Goal: Task Accomplishment & Management: Complete application form

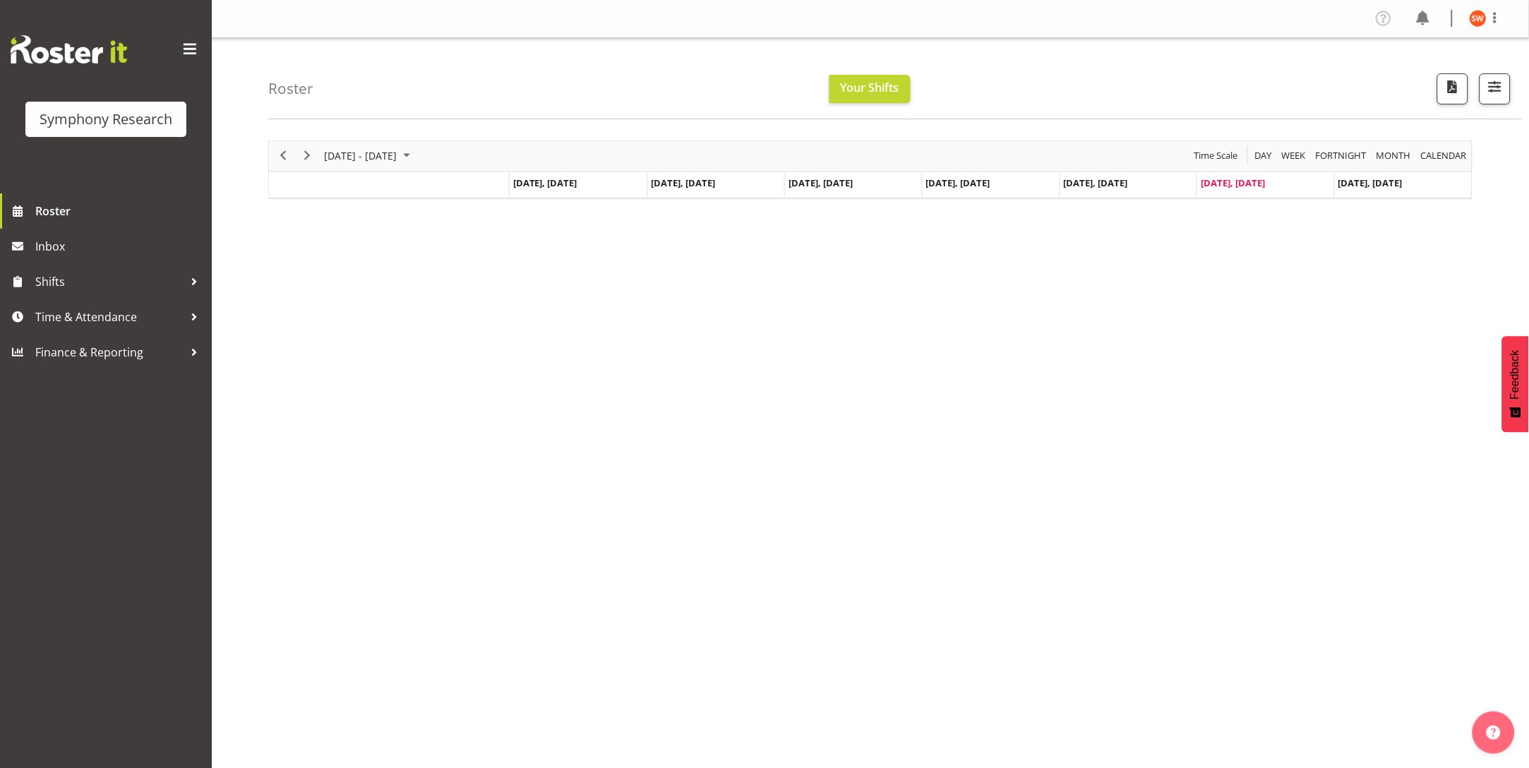
click at [0, 75] on div "Symphony Research" at bounding box center [106, 96] width 212 height 193
click at [42, 289] on span "Shifts" at bounding box center [109, 281] width 148 height 21
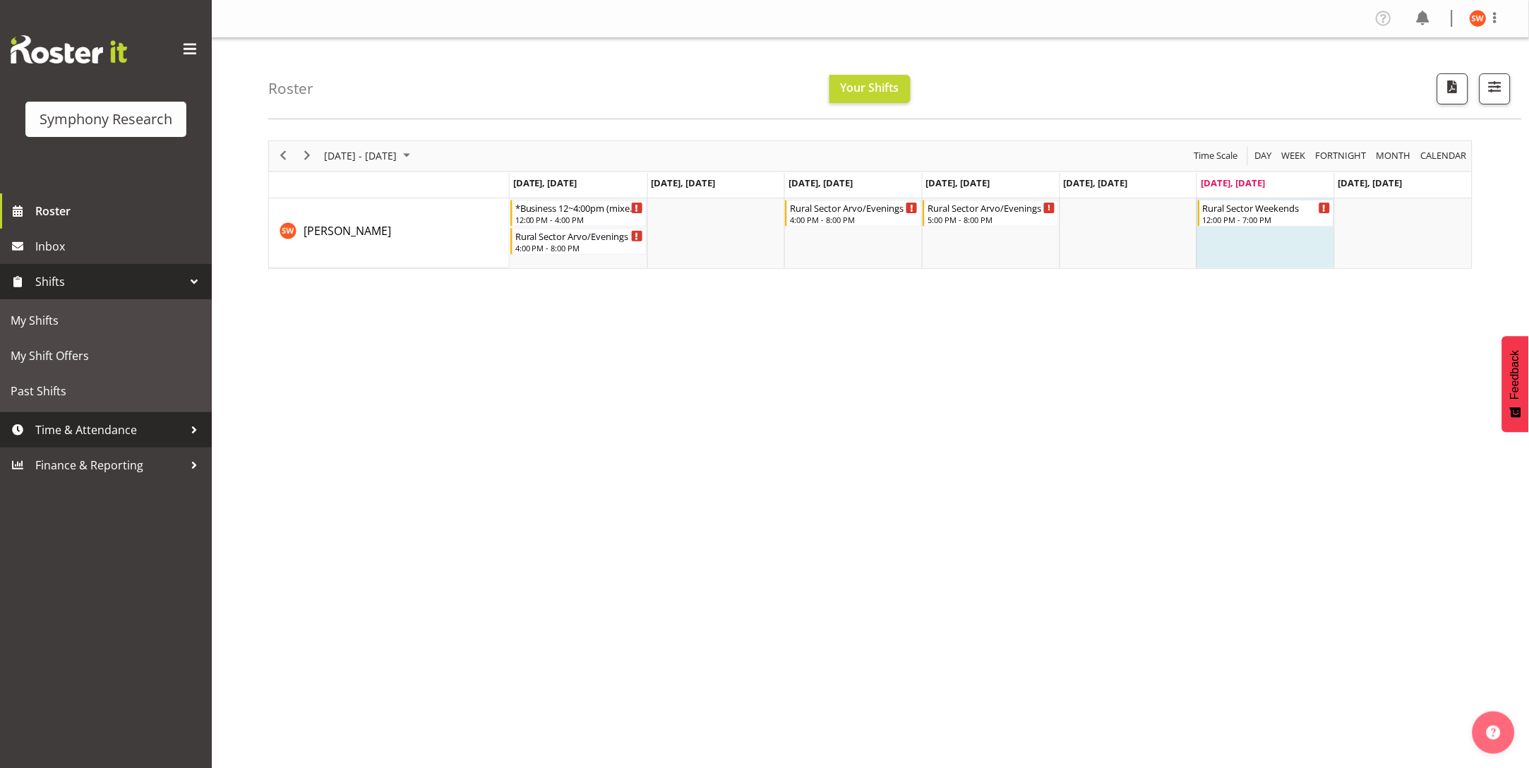
click at [93, 422] on span "Time & Attendance" at bounding box center [109, 429] width 148 height 21
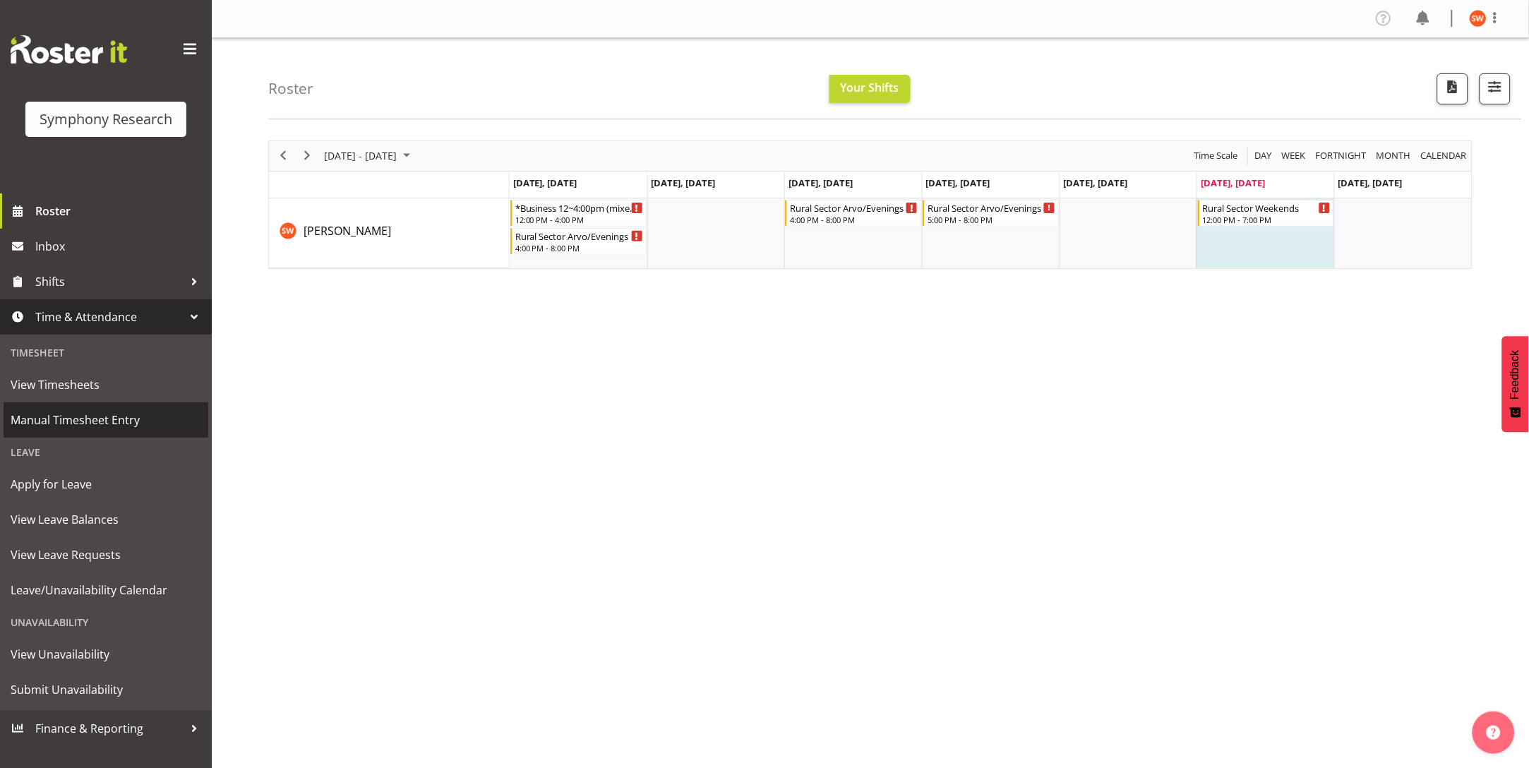
click at [75, 415] on span "Manual Timesheet Entry" at bounding box center [106, 419] width 191 height 21
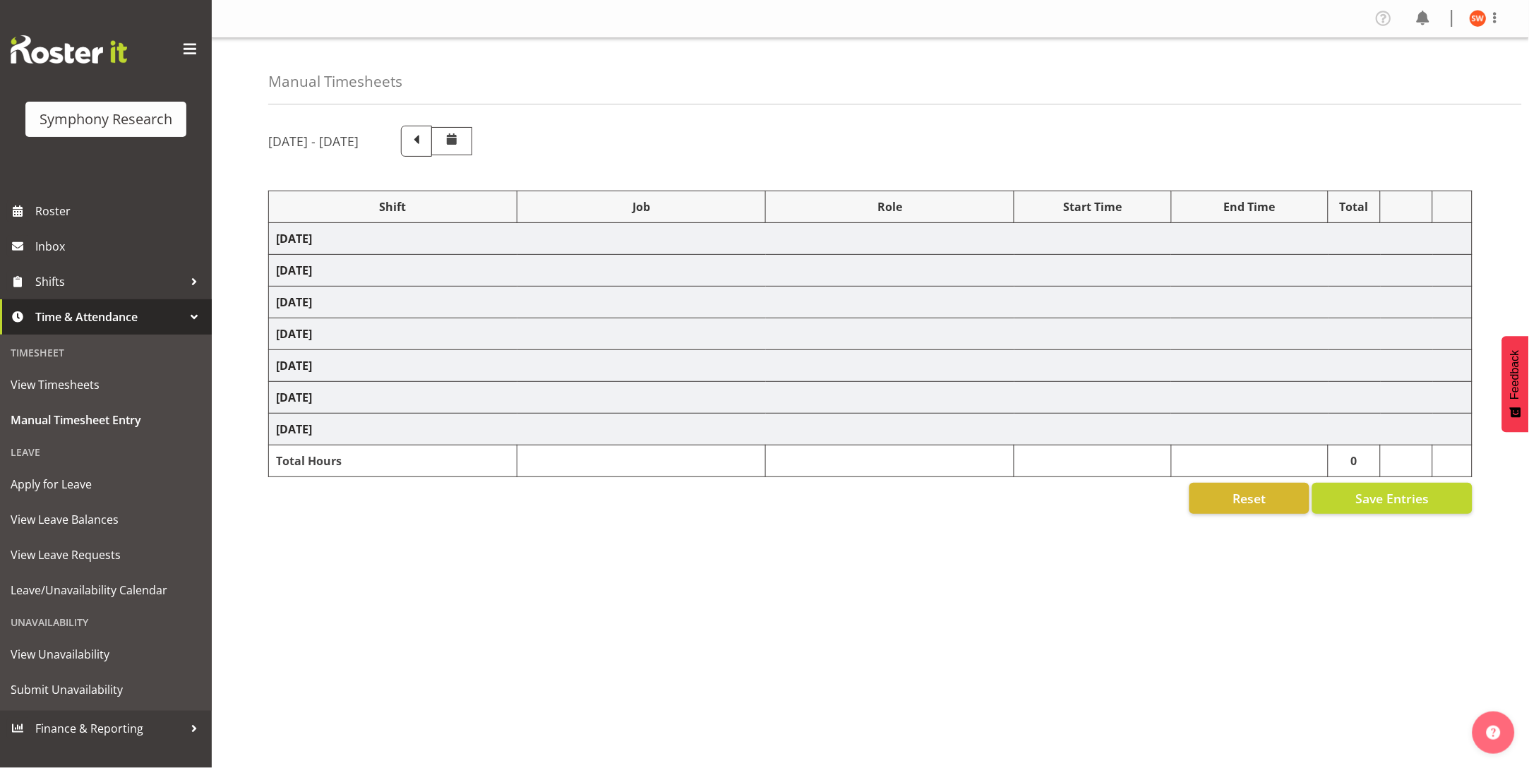
select select "81561"
select select "10587"
select select "47"
select select "81298"
select select "10587"
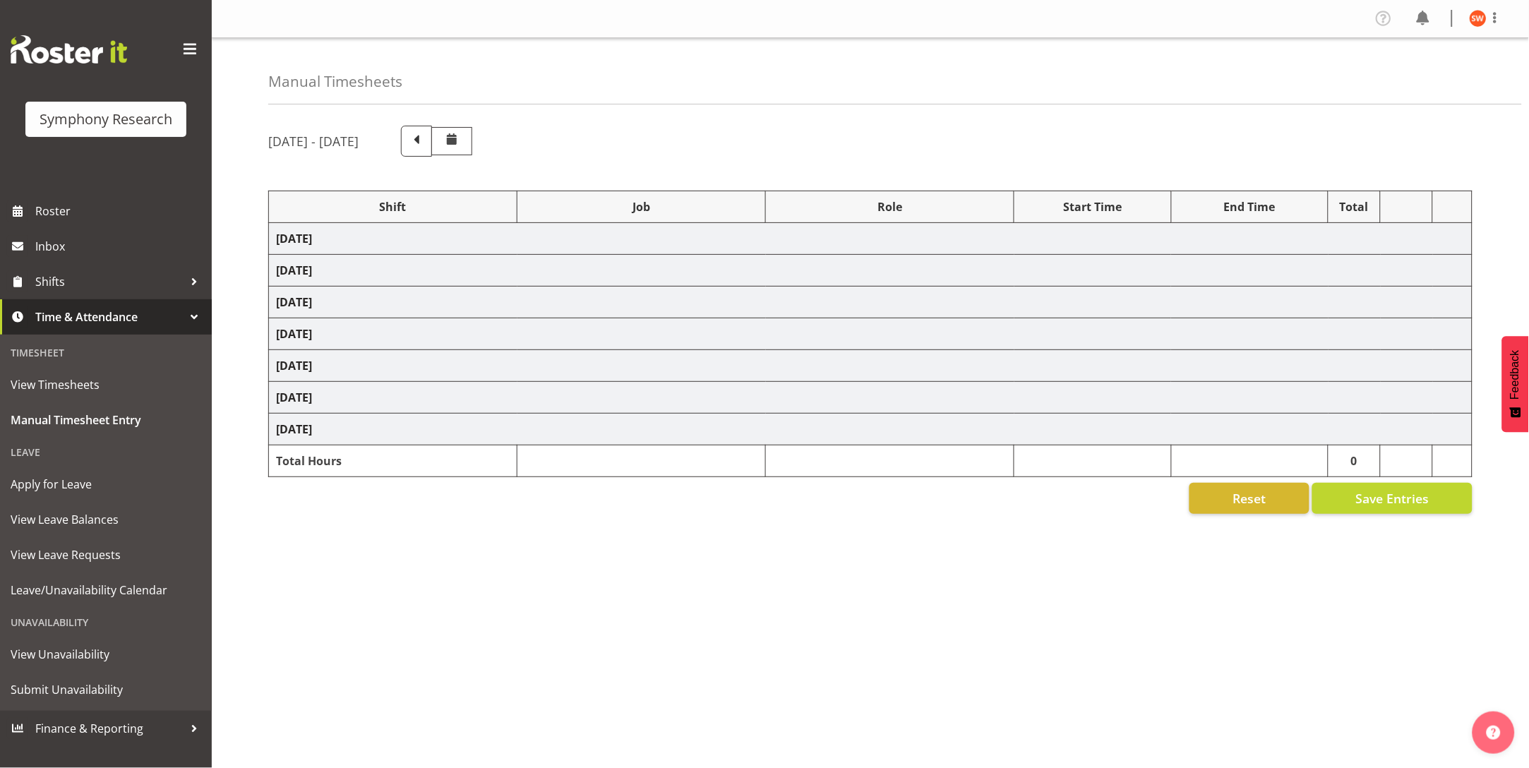
select select "47"
select select "81561"
select select "10587"
select select "47"
select select "81298"
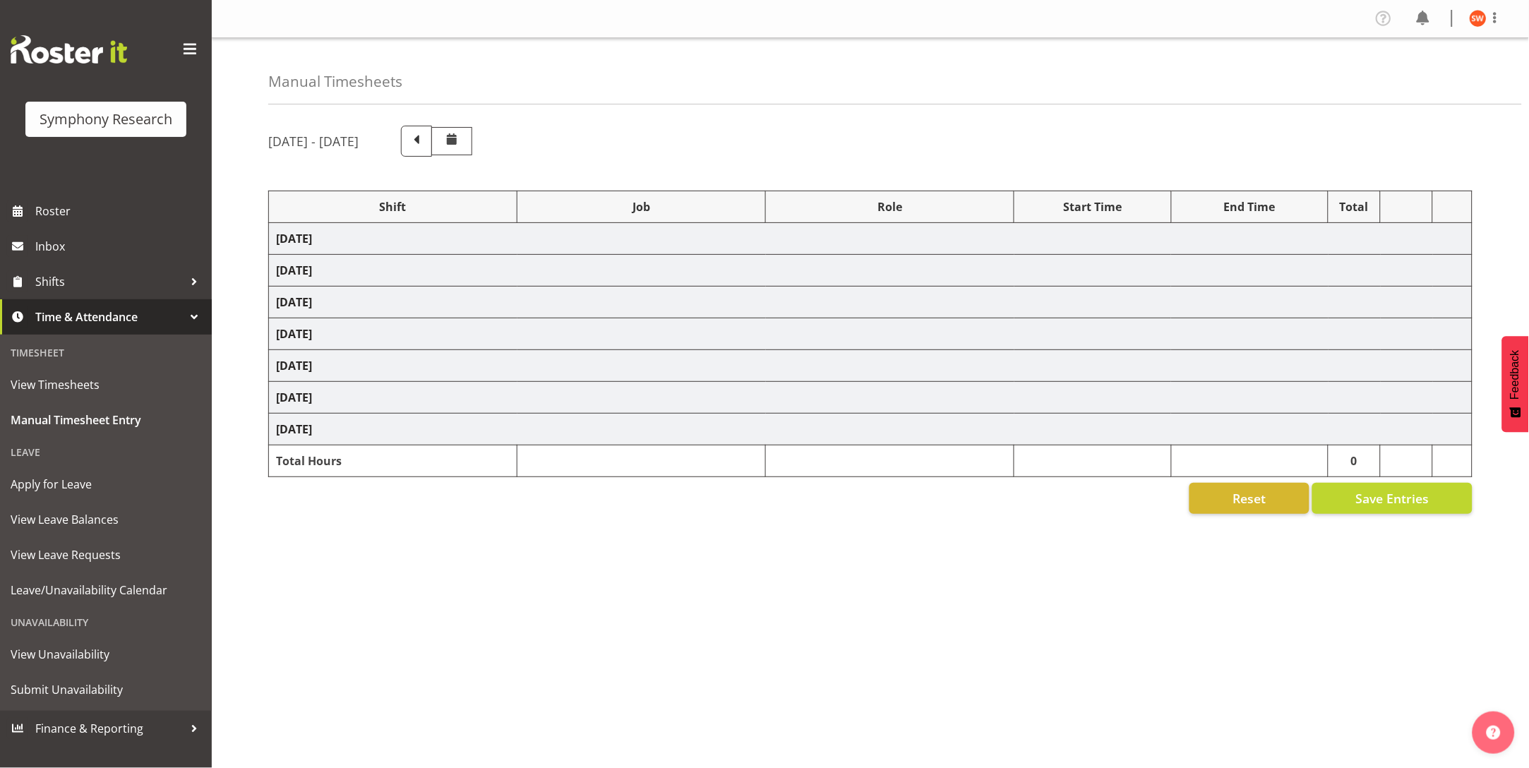
select select "10587"
select select "47"
select select "81298"
select select "10587"
select select "47"
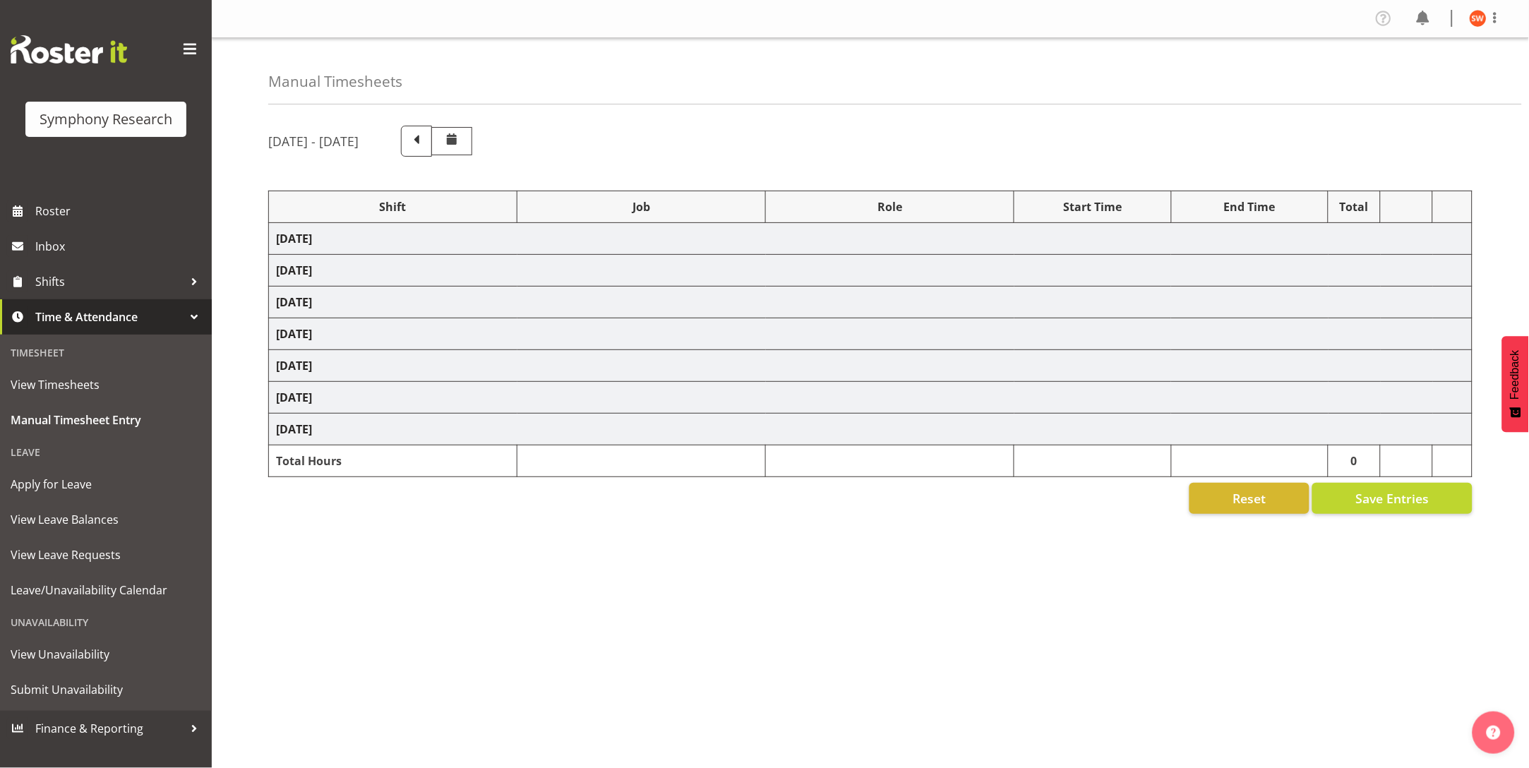
select select "81299"
select select "10587"
select select "47"
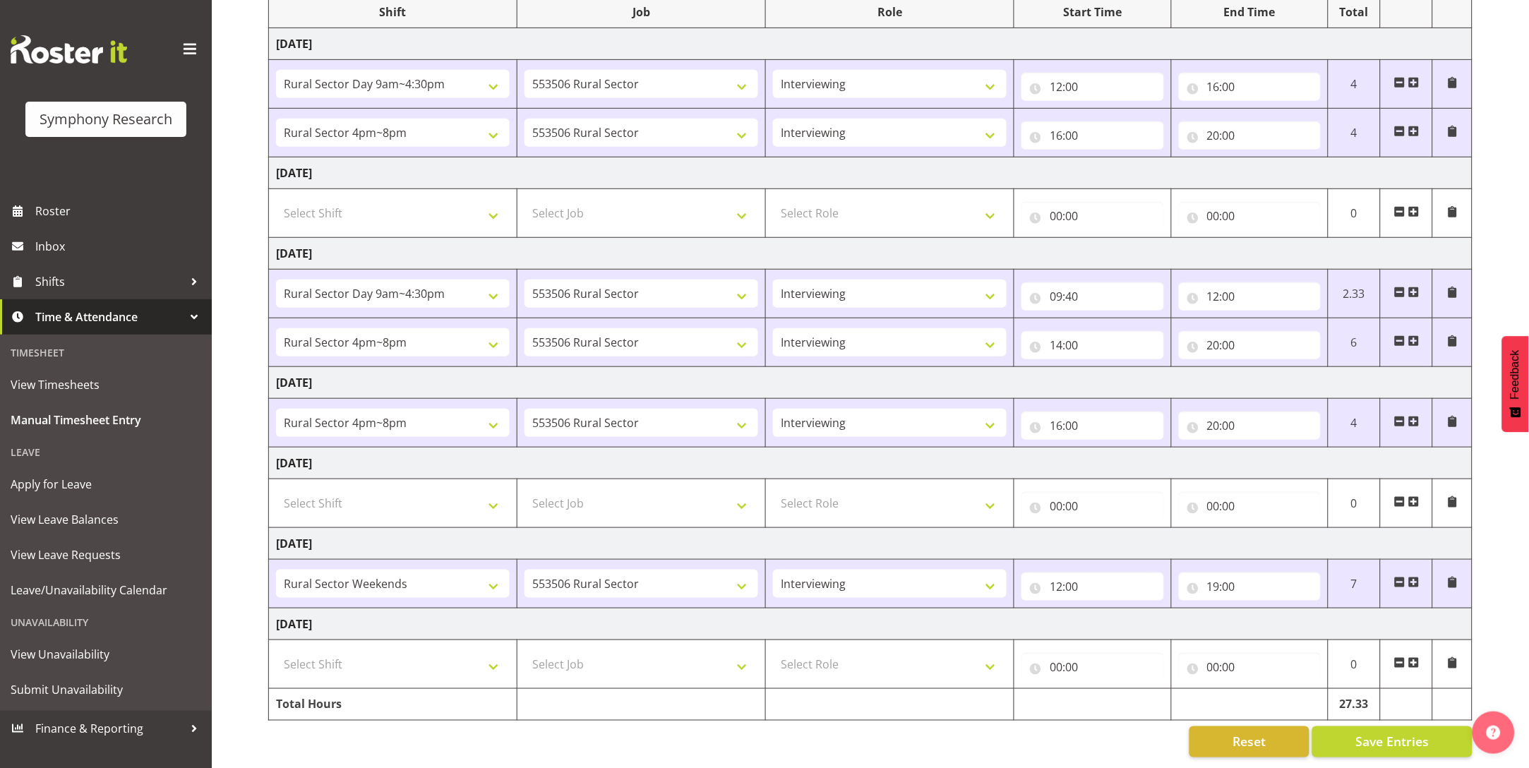
scroll to position [217, 0]
click at [1449, 416] on span at bounding box center [1452, 421] width 11 height 11
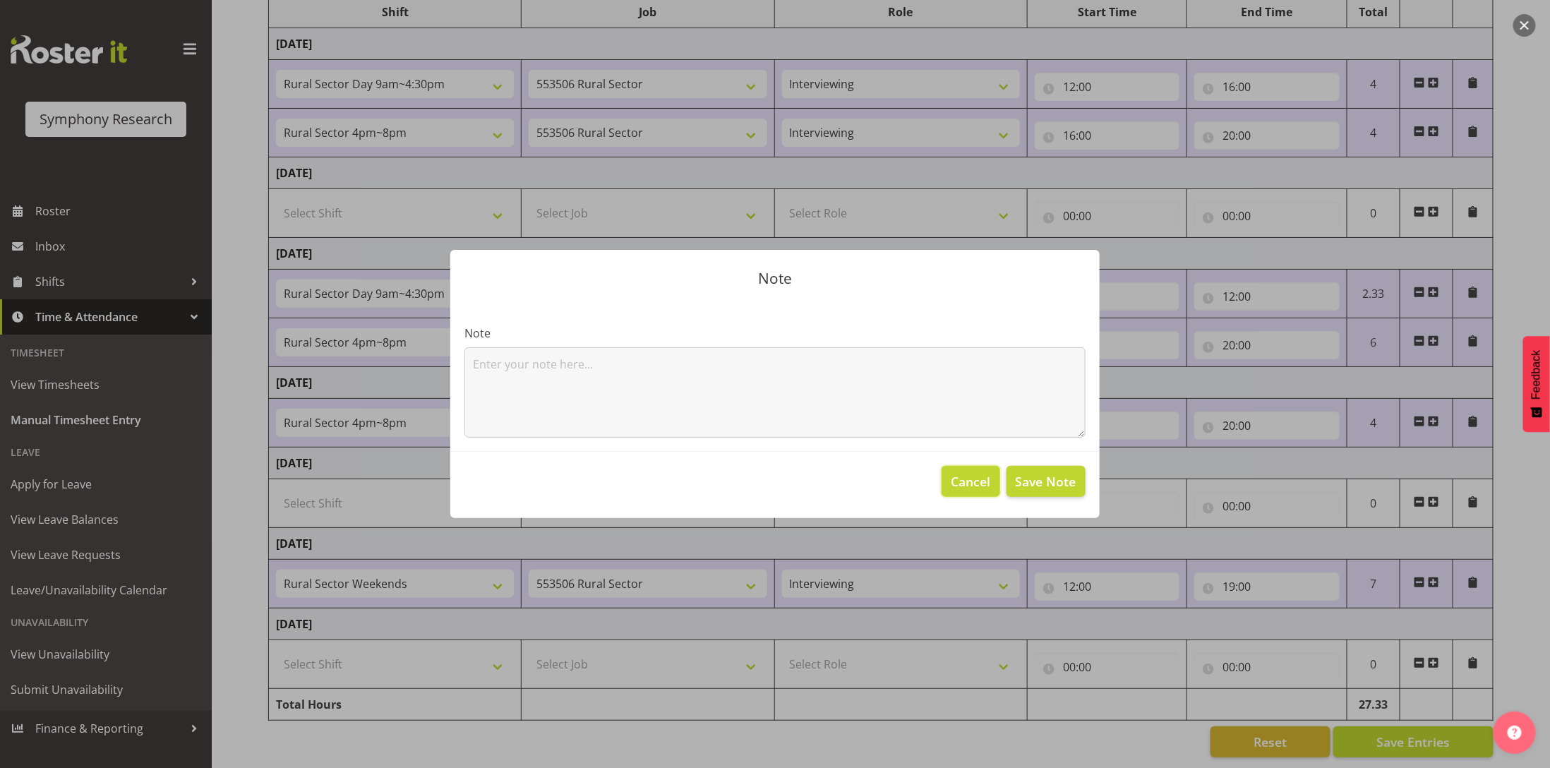
click at [967, 486] on span "Cancel" at bounding box center [972, 481] width 40 height 18
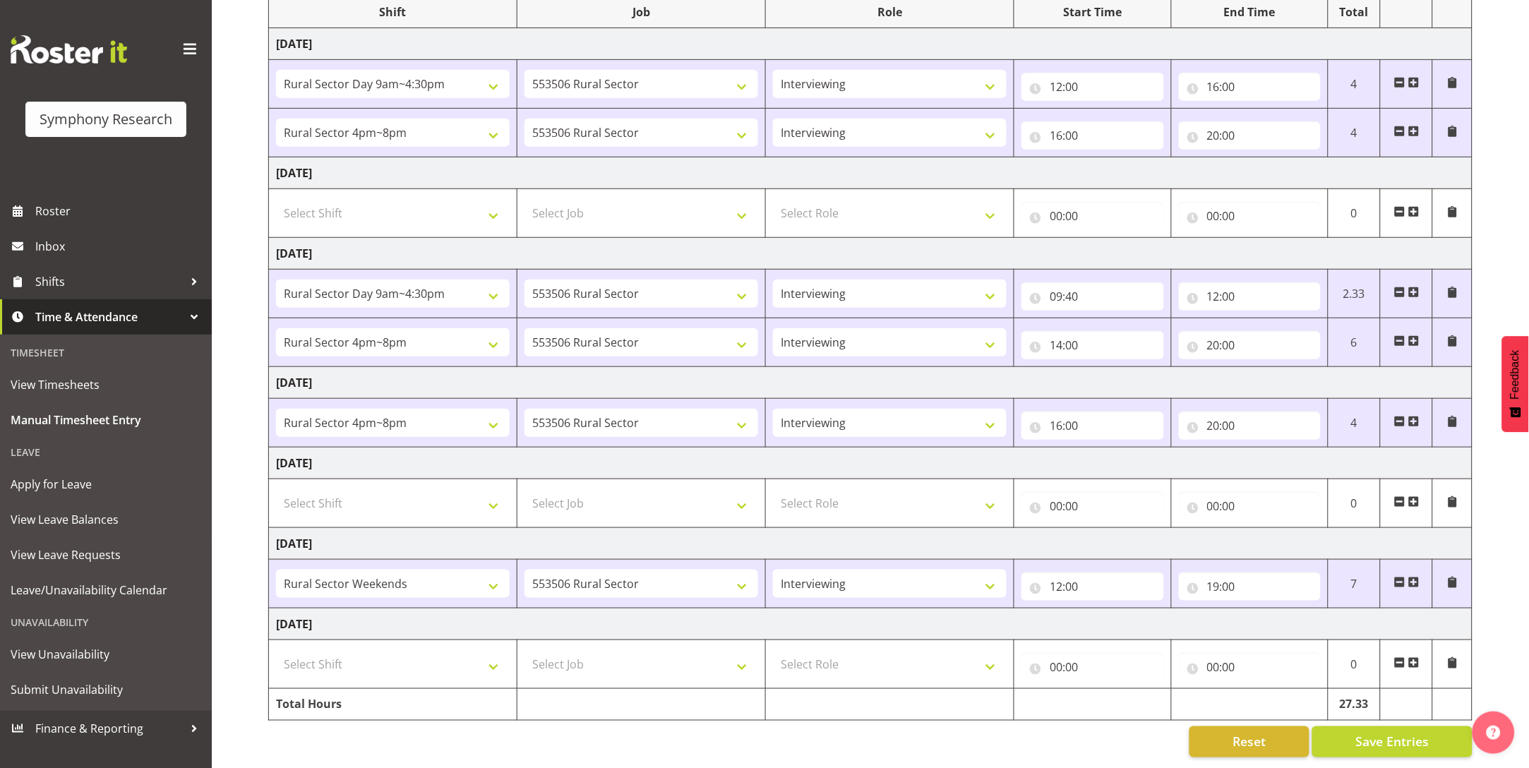
click at [1452, 416] on span at bounding box center [1452, 421] width 11 height 11
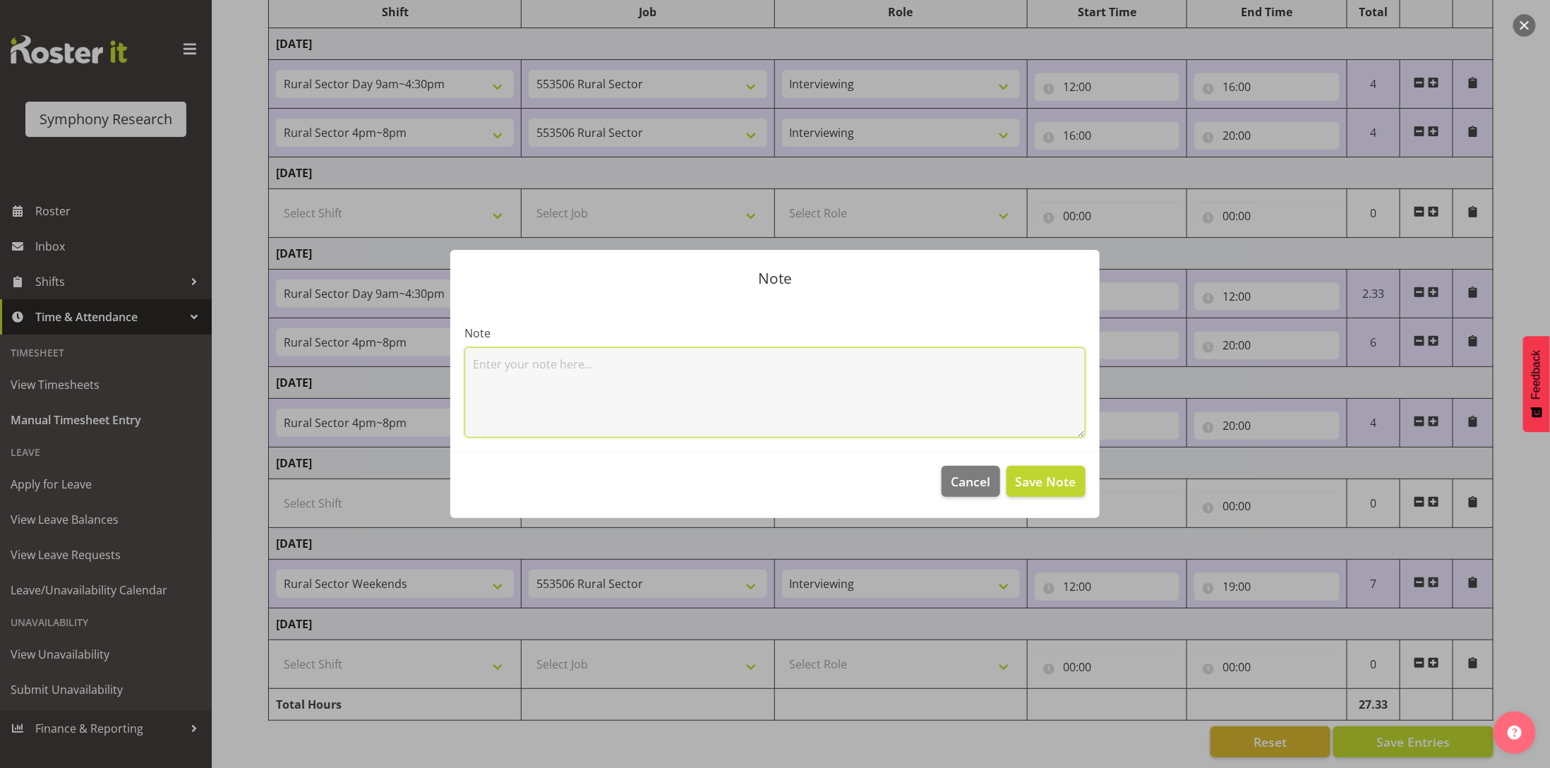
click at [746, 378] on textarea at bounding box center [775, 392] width 621 height 90
type textarea "not rostered on"
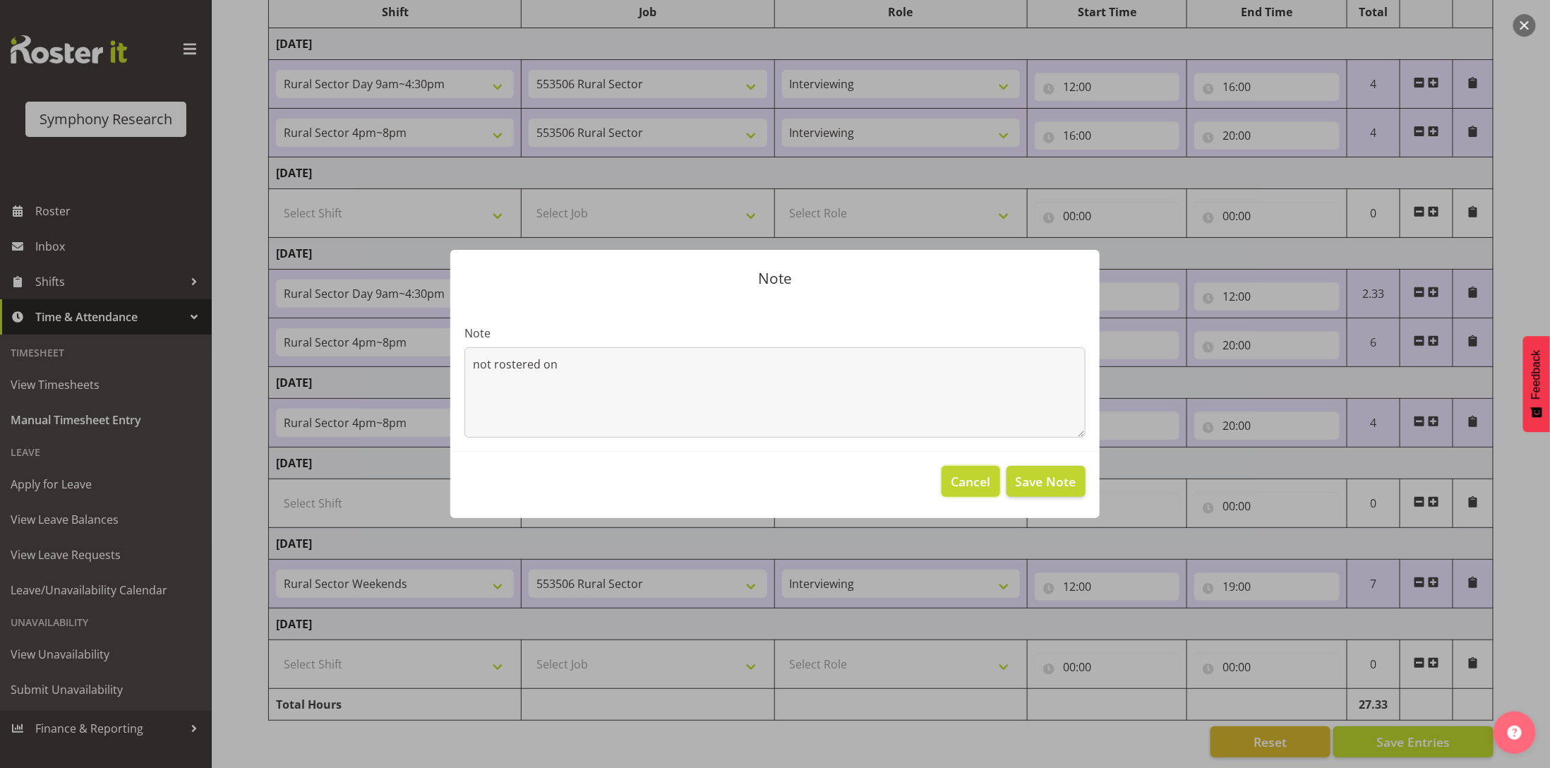
click at [979, 481] on span "Cancel" at bounding box center [972, 481] width 40 height 18
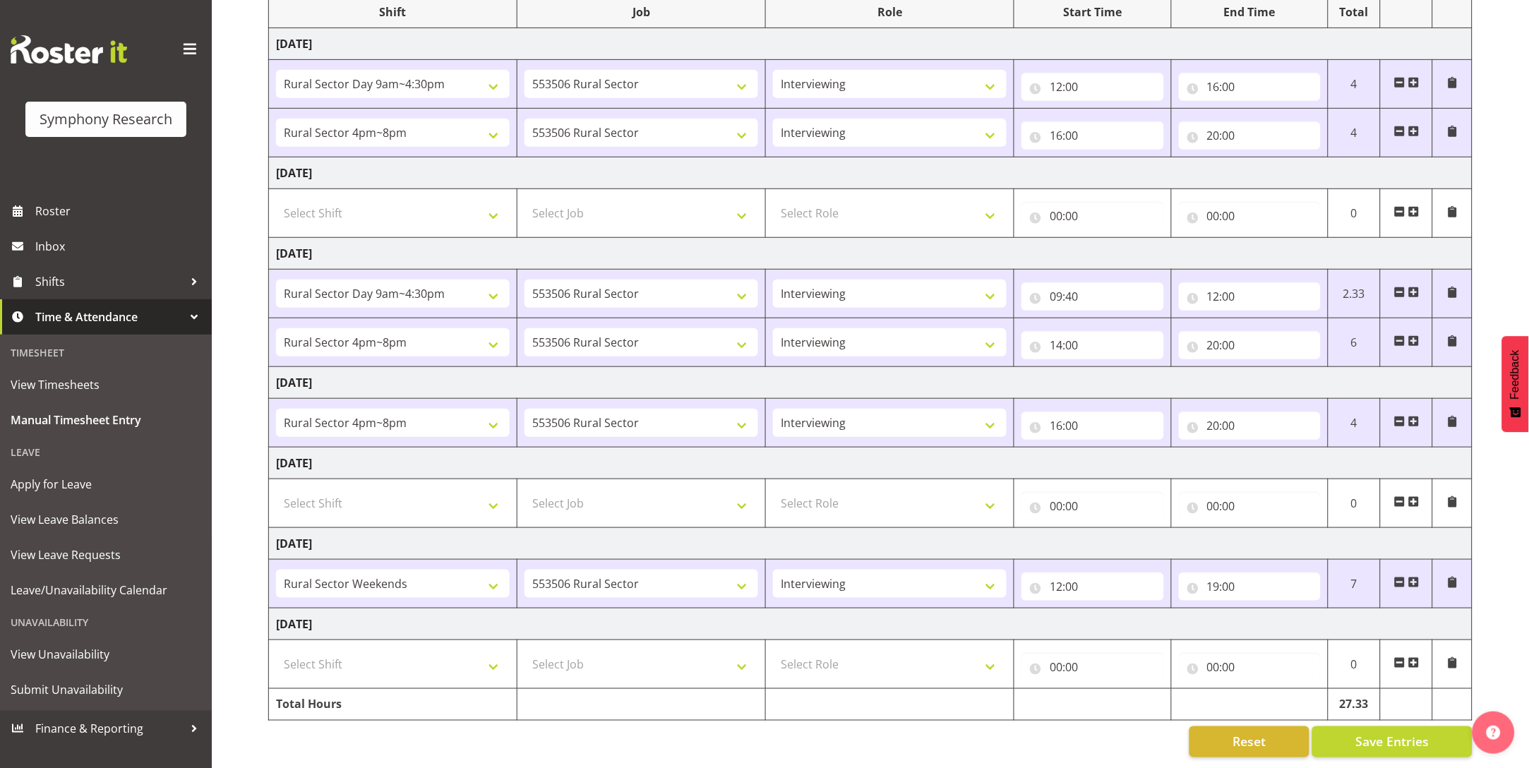
click at [1455, 416] on span at bounding box center [1452, 421] width 11 height 11
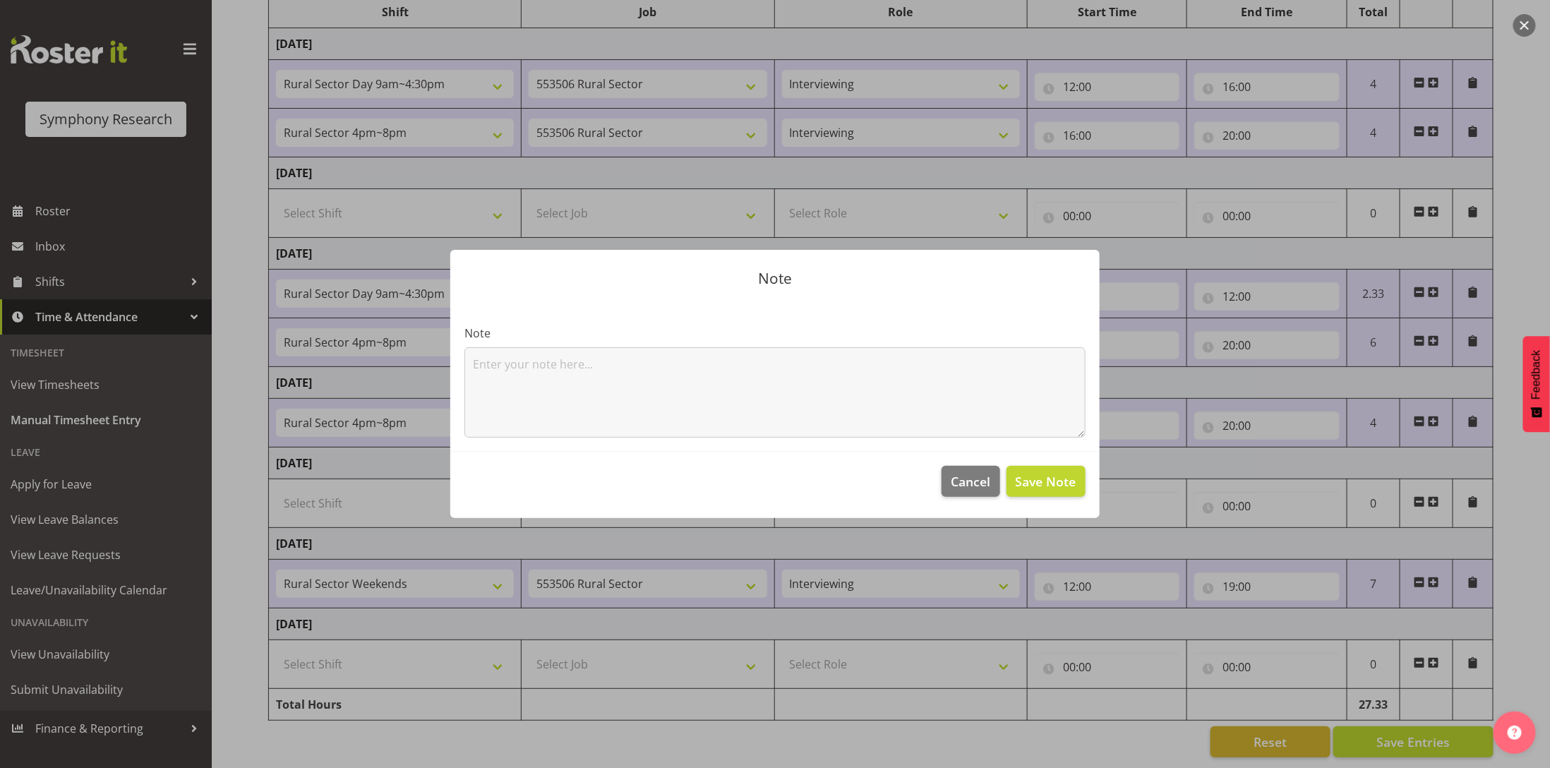
click at [784, 345] on div "Note" at bounding box center [775, 381] width 621 height 113
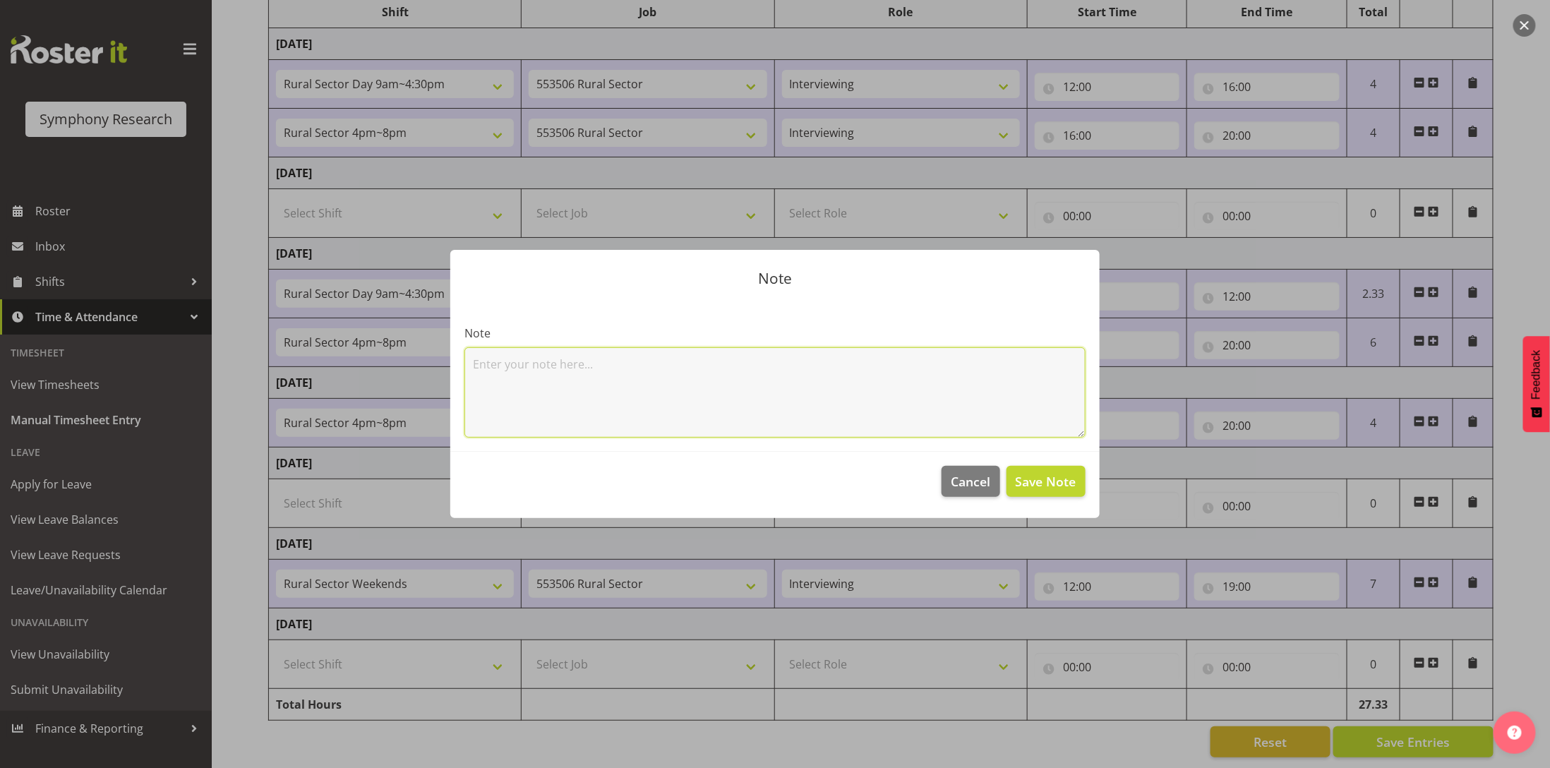
click at [746, 373] on textarea at bounding box center [775, 392] width 621 height 90
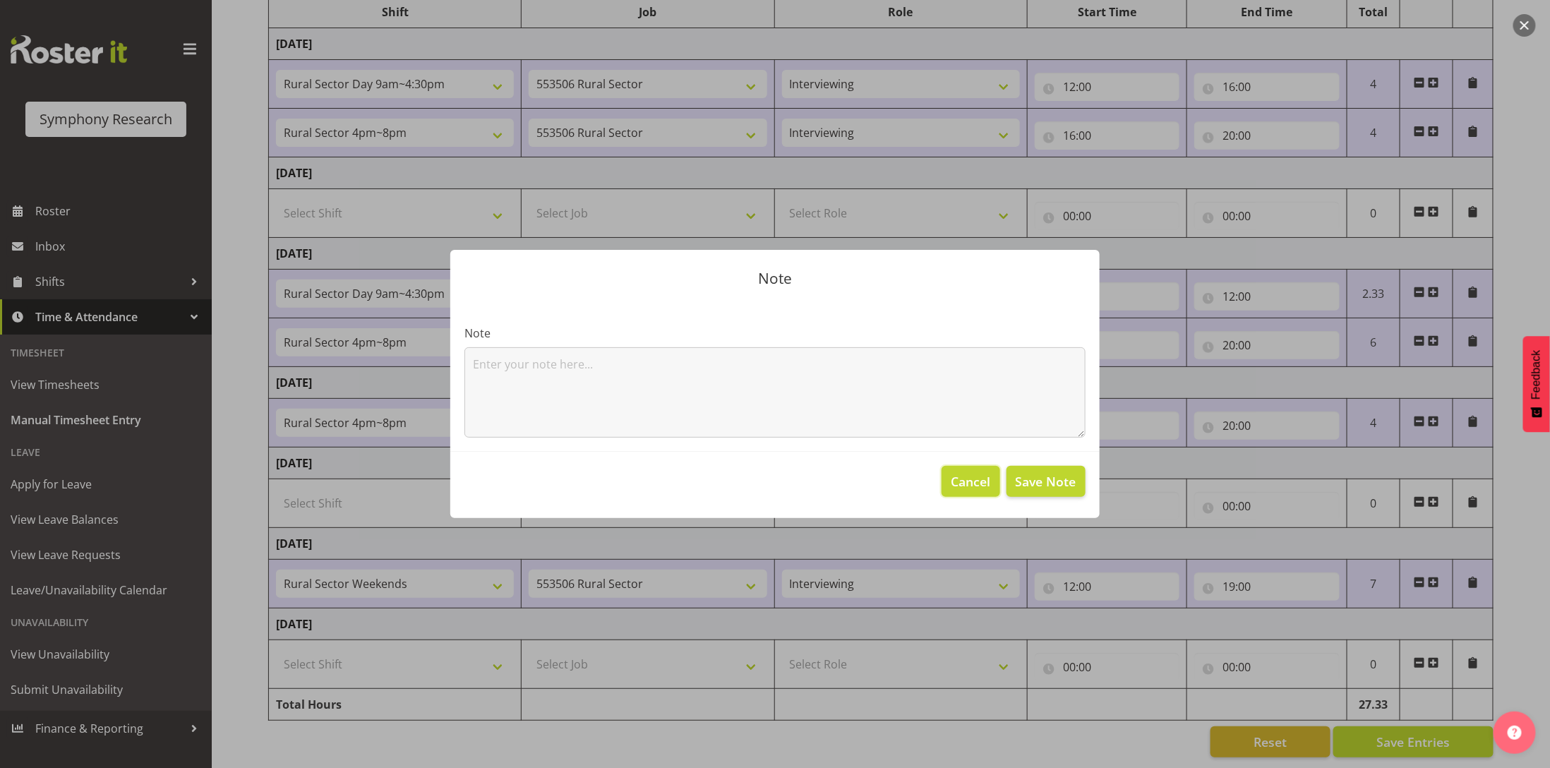
click at [971, 489] on span "Cancel" at bounding box center [972, 481] width 40 height 18
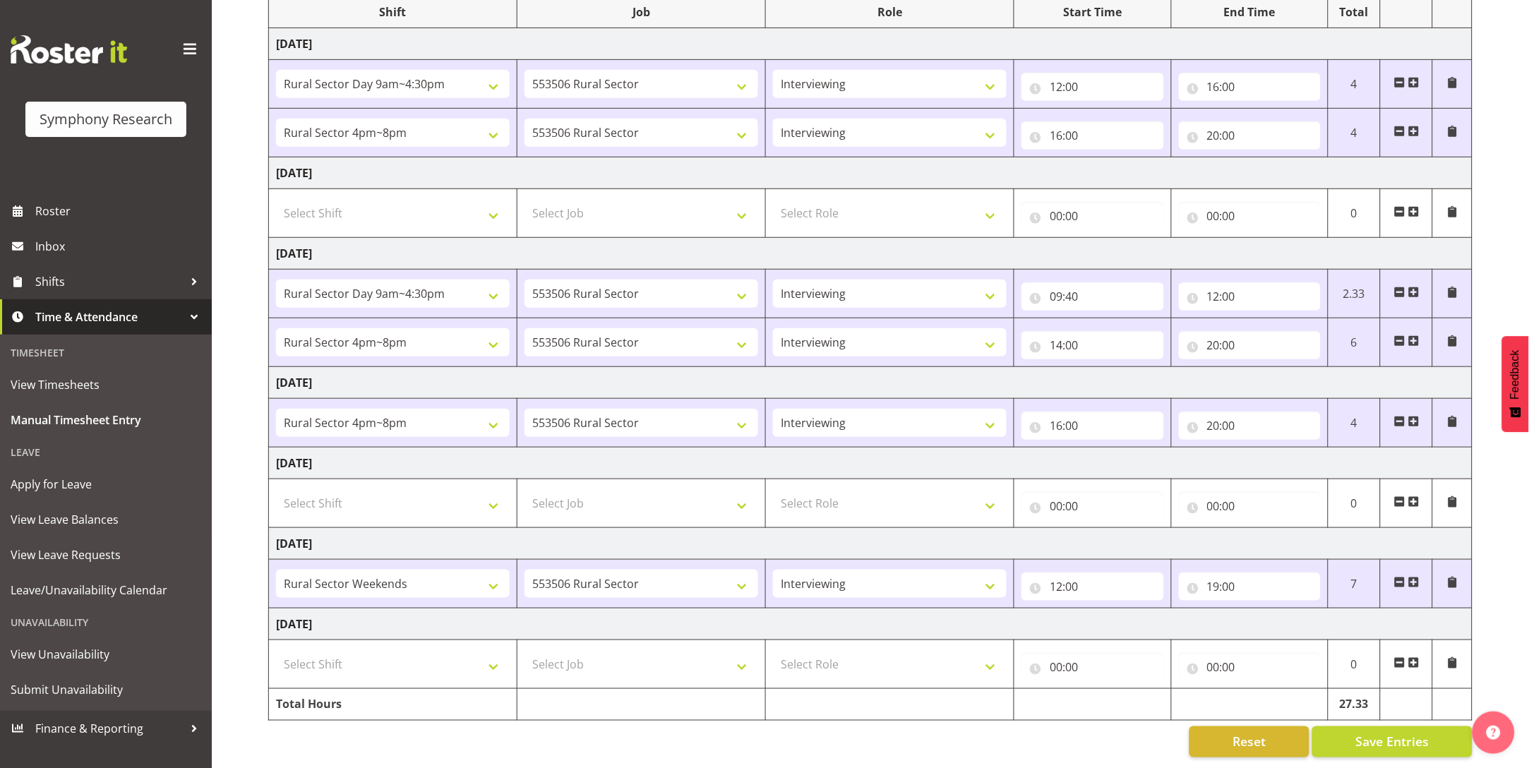
click at [1399, 416] on span at bounding box center [1399, 421] width 11 height 11
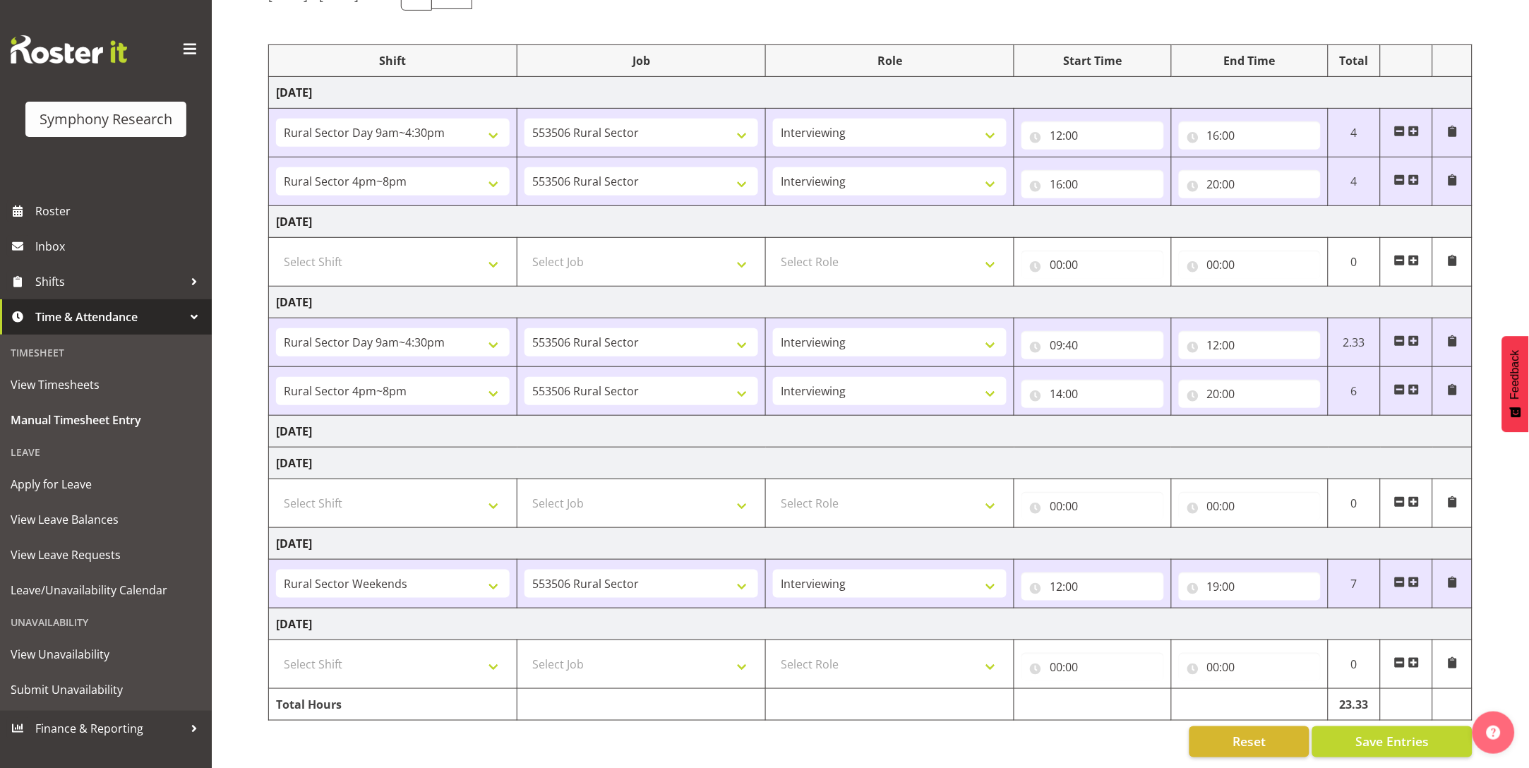
scroll to position [168, 0]
click at [1348, 416] on td "[DATE]" at bounding box center [871, 432] width 1204 height 32
click at [433, 416] on td "[DATE]" at bounding box center [871, 432] width 1204 height 32
click at [579, 448] on td "[DATE]" at bounding box center [871, 464] width 1204 height 32
click at [58, 314] on span "Time & Attendance" at bounding box center [109, 316] width 148 height 21
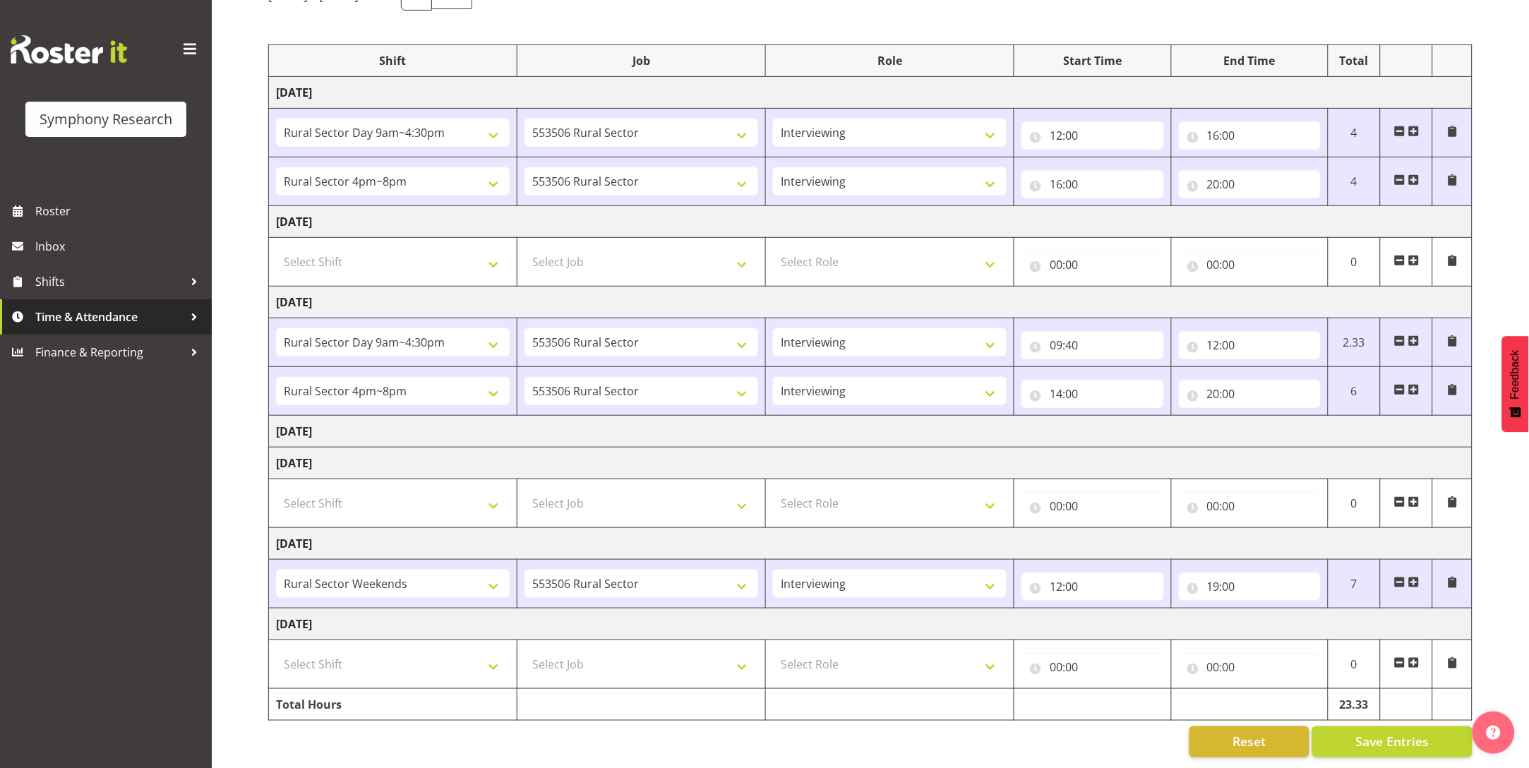
click at [47, 319] on span "Time & Attendance" at bounding box center [109, 316] width 148 height 21
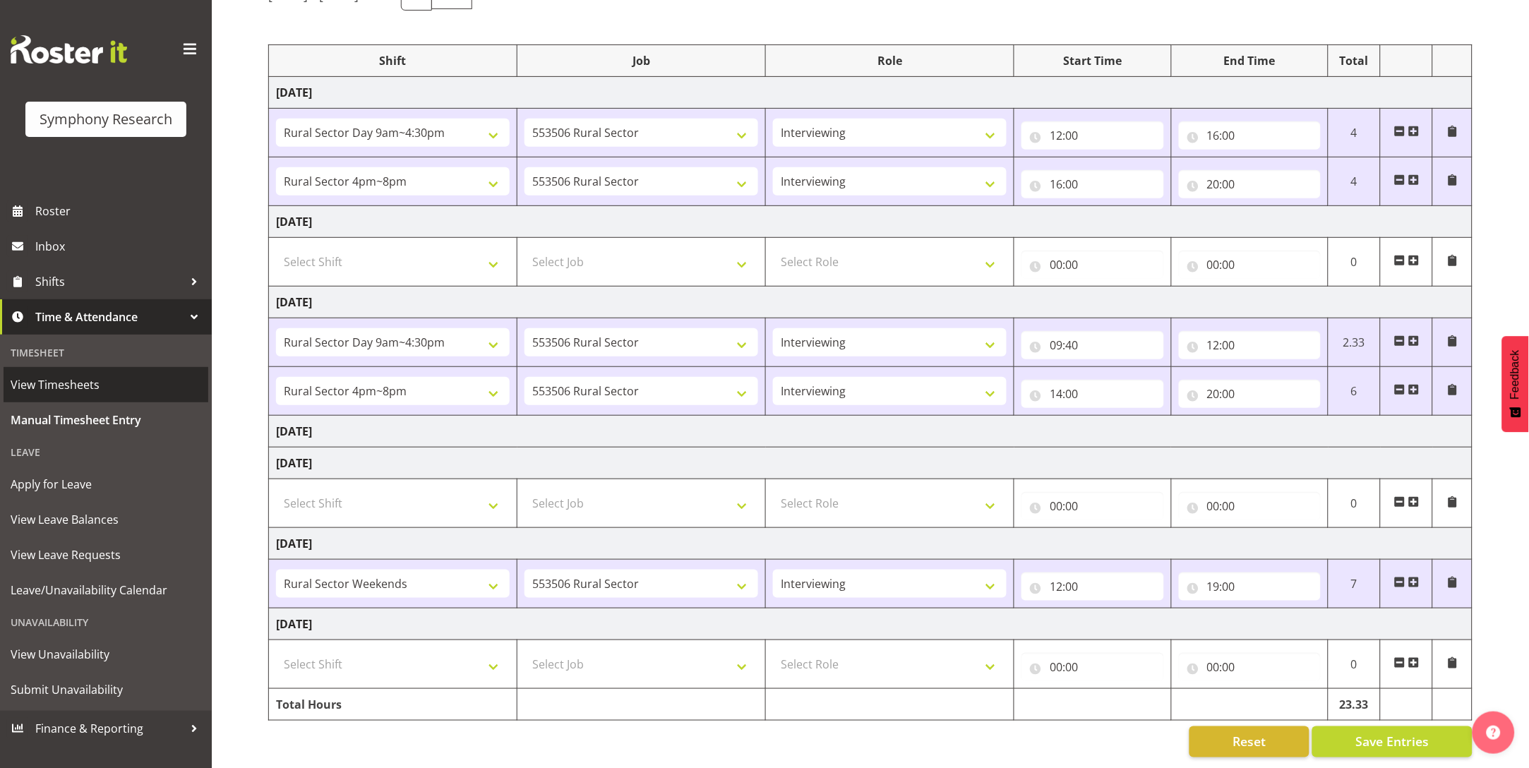
click at [38, 390] on span "View Timesheets" at bounding box center [106, 384] width 191 height 21
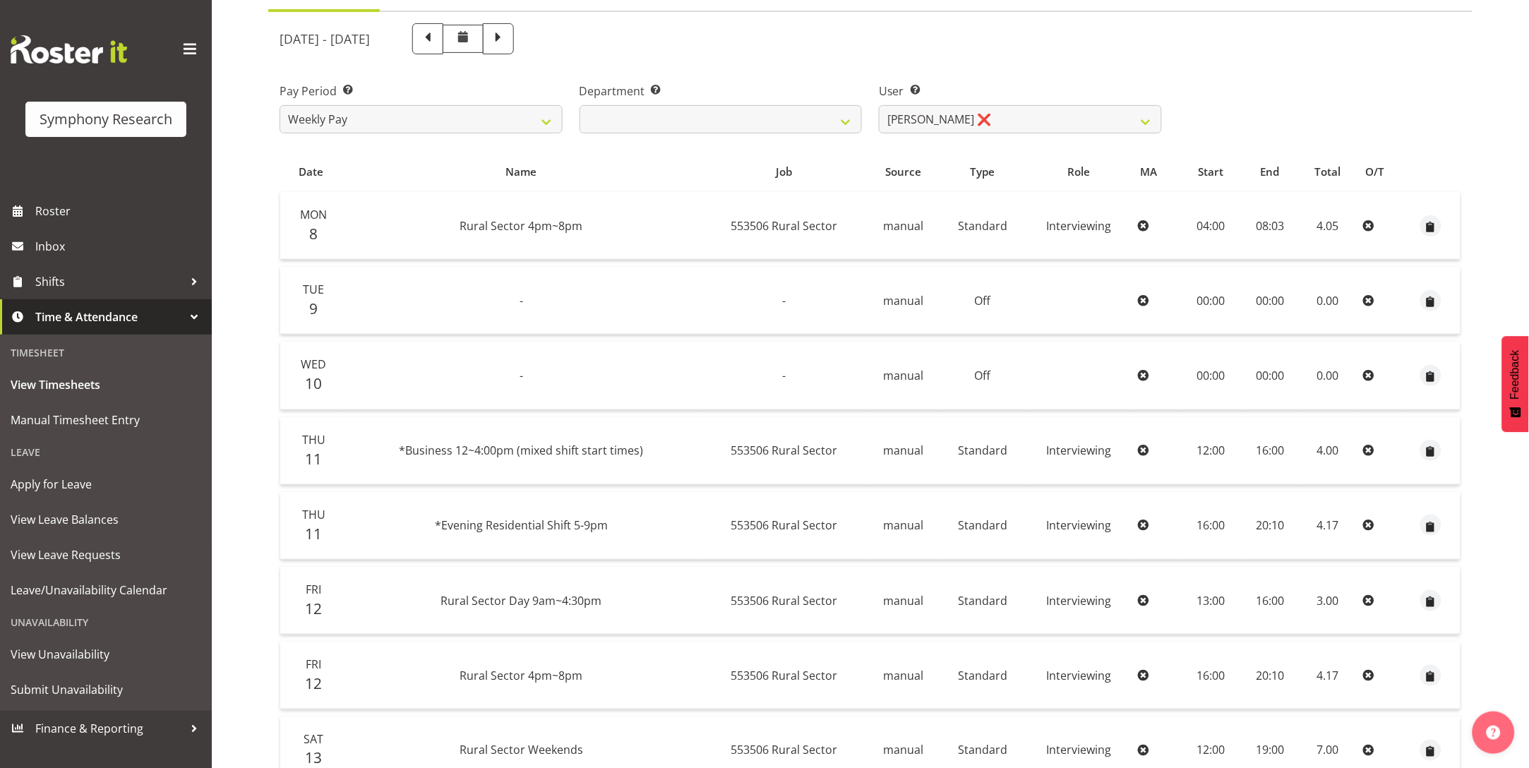
scroll to position [131, 0]
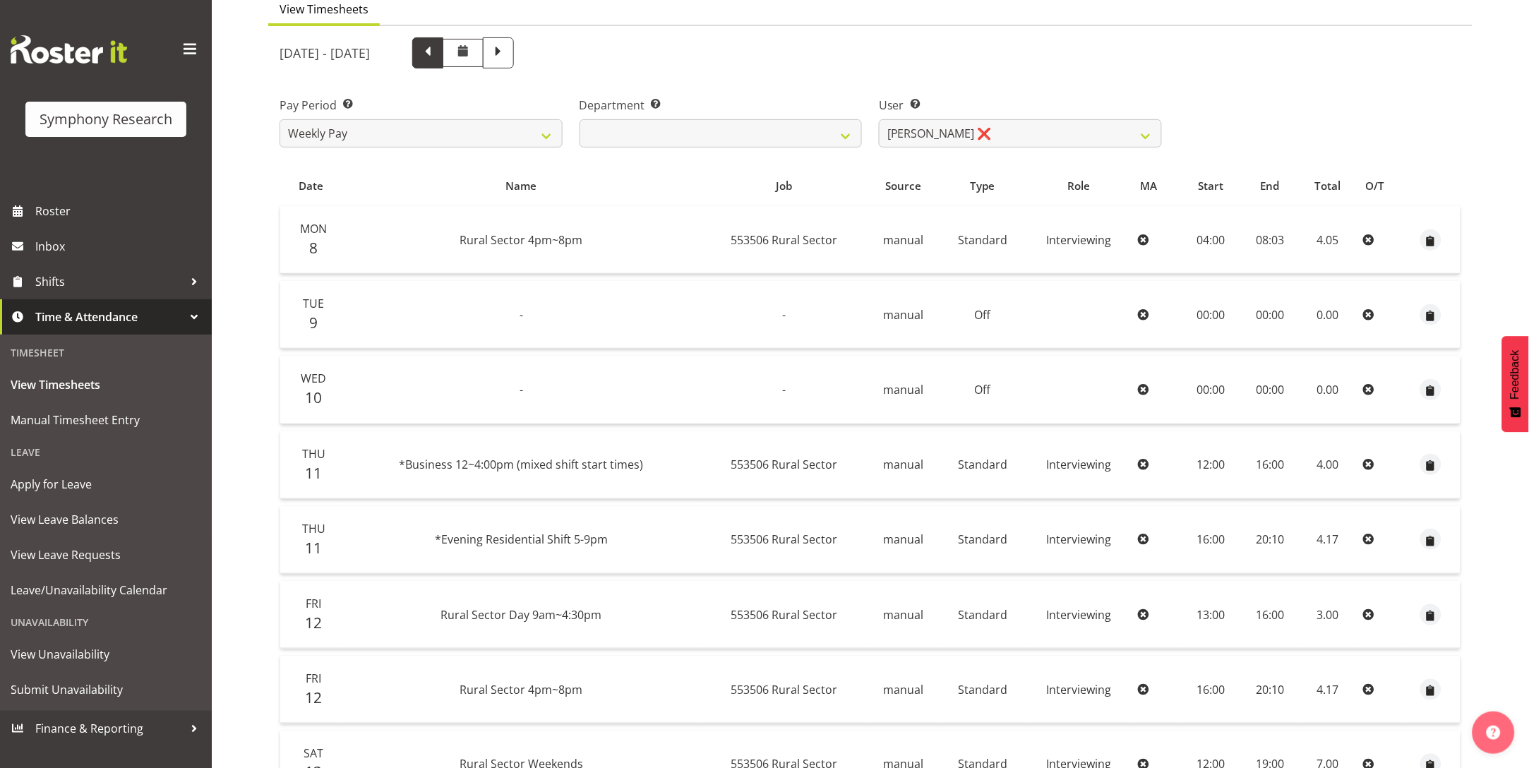
click at [437, 52] on span at bounding box center [428, 51] width 18 height 18
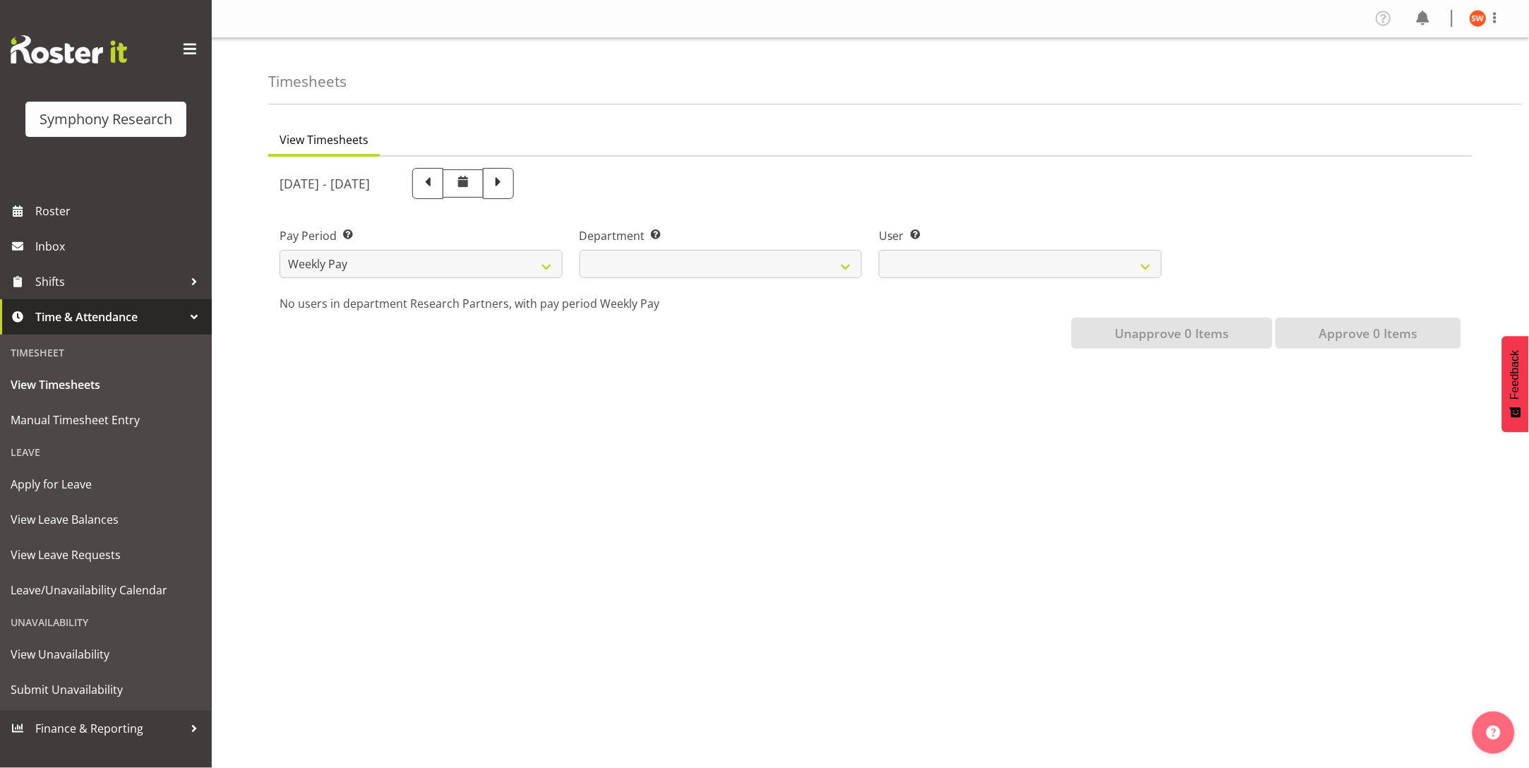
select select
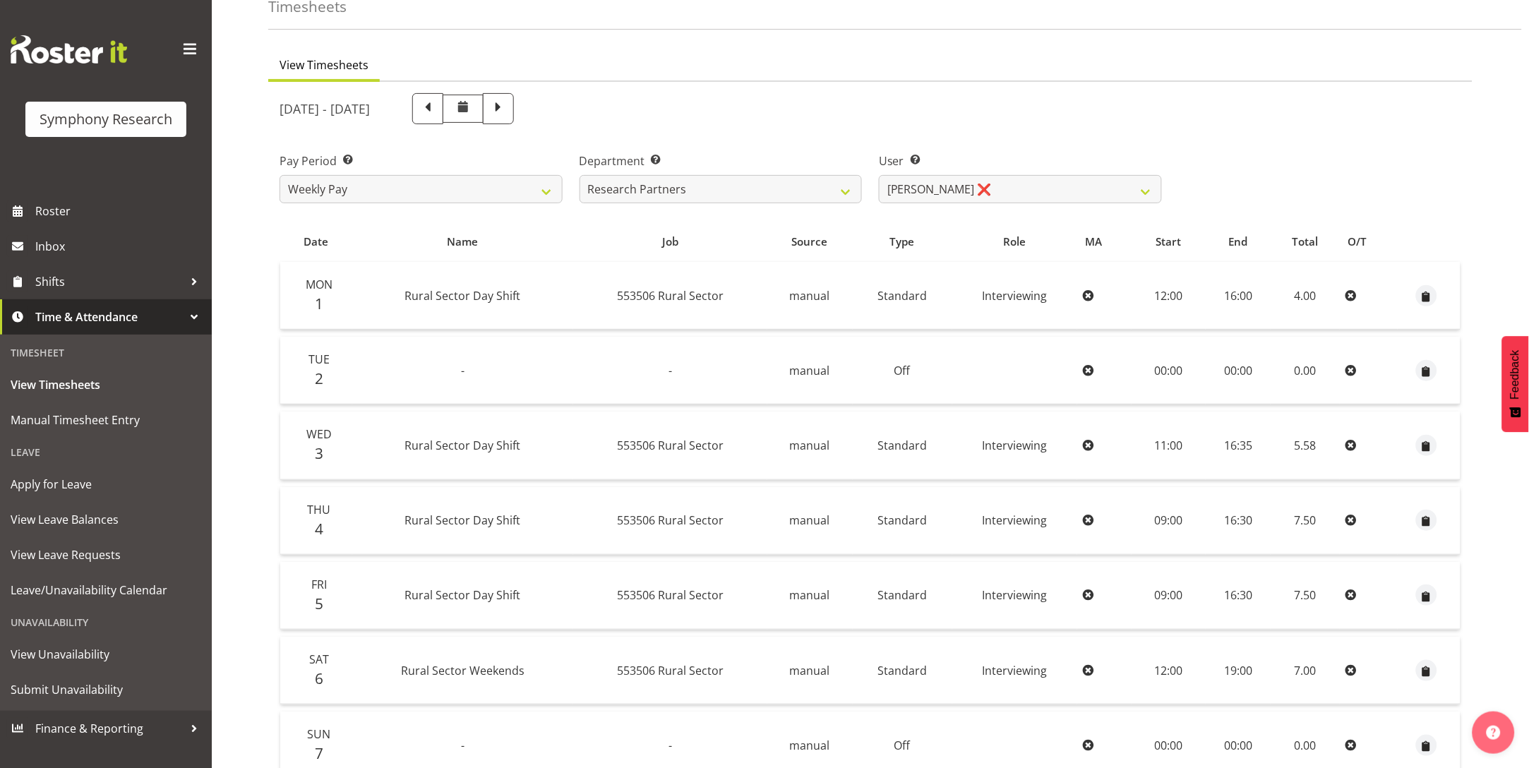
scroll to position [81, 0]
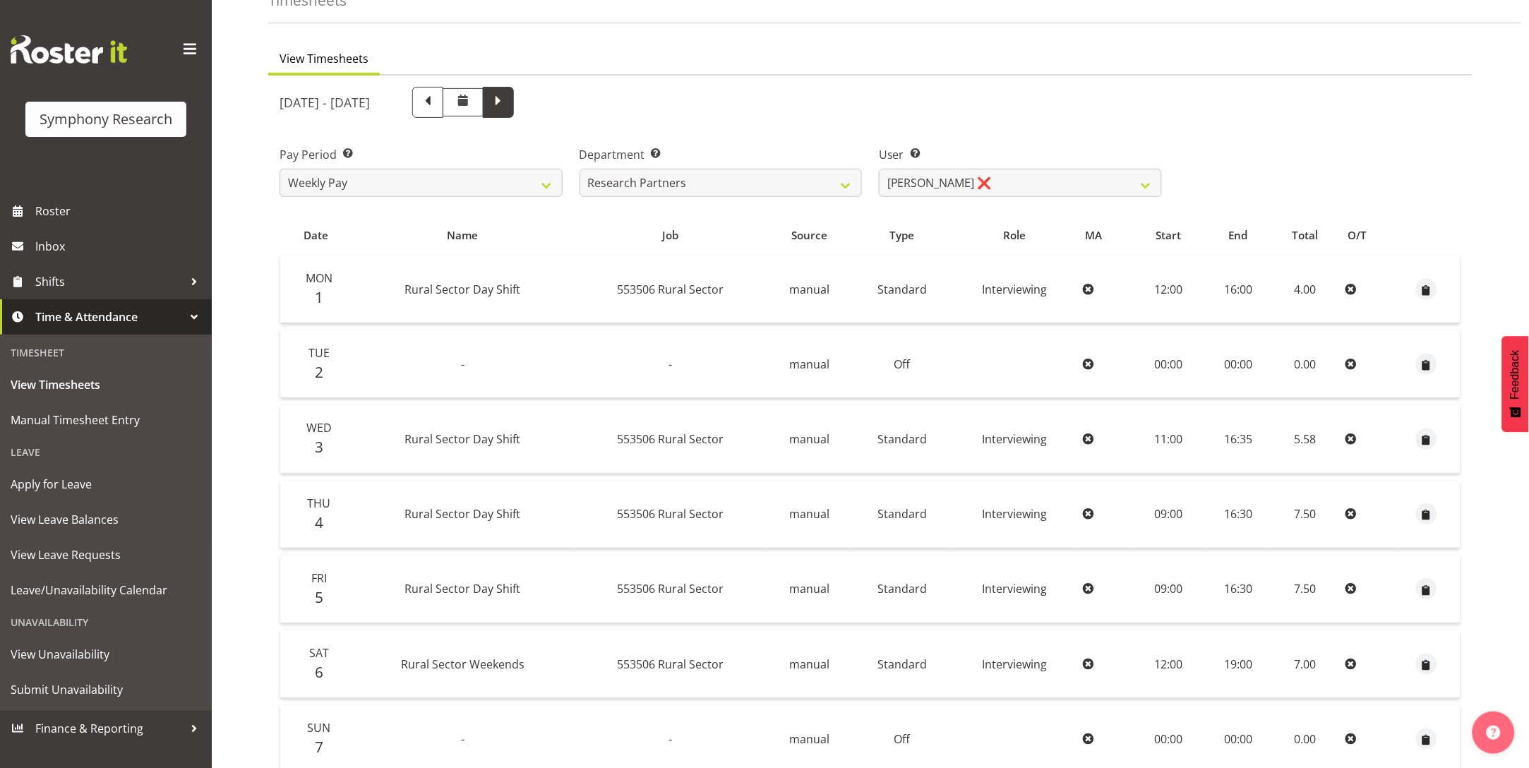
click at [508, 105] on span at bounding box center [498, 101] width 18 height 18
select select
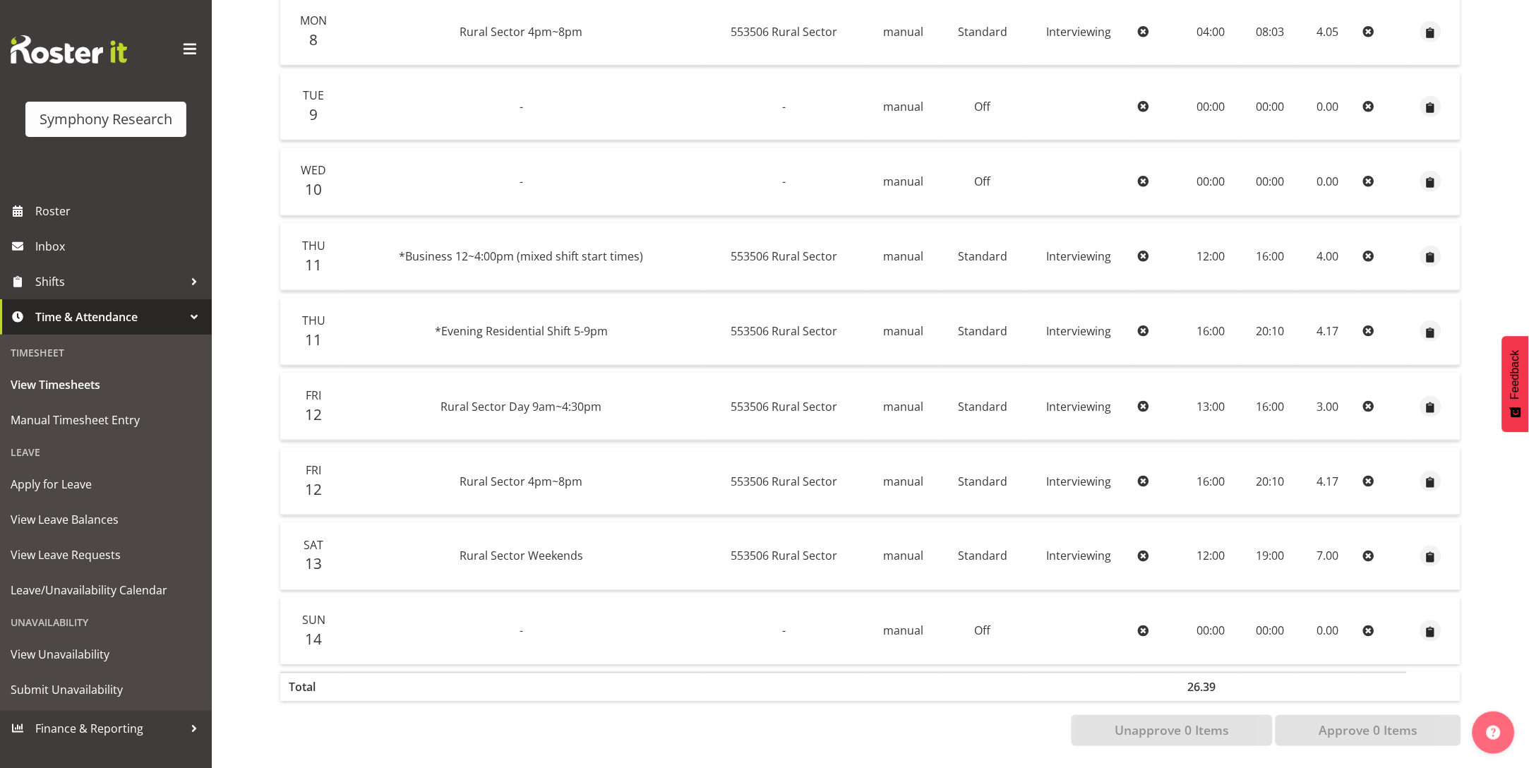
scroll to position [0, 0]
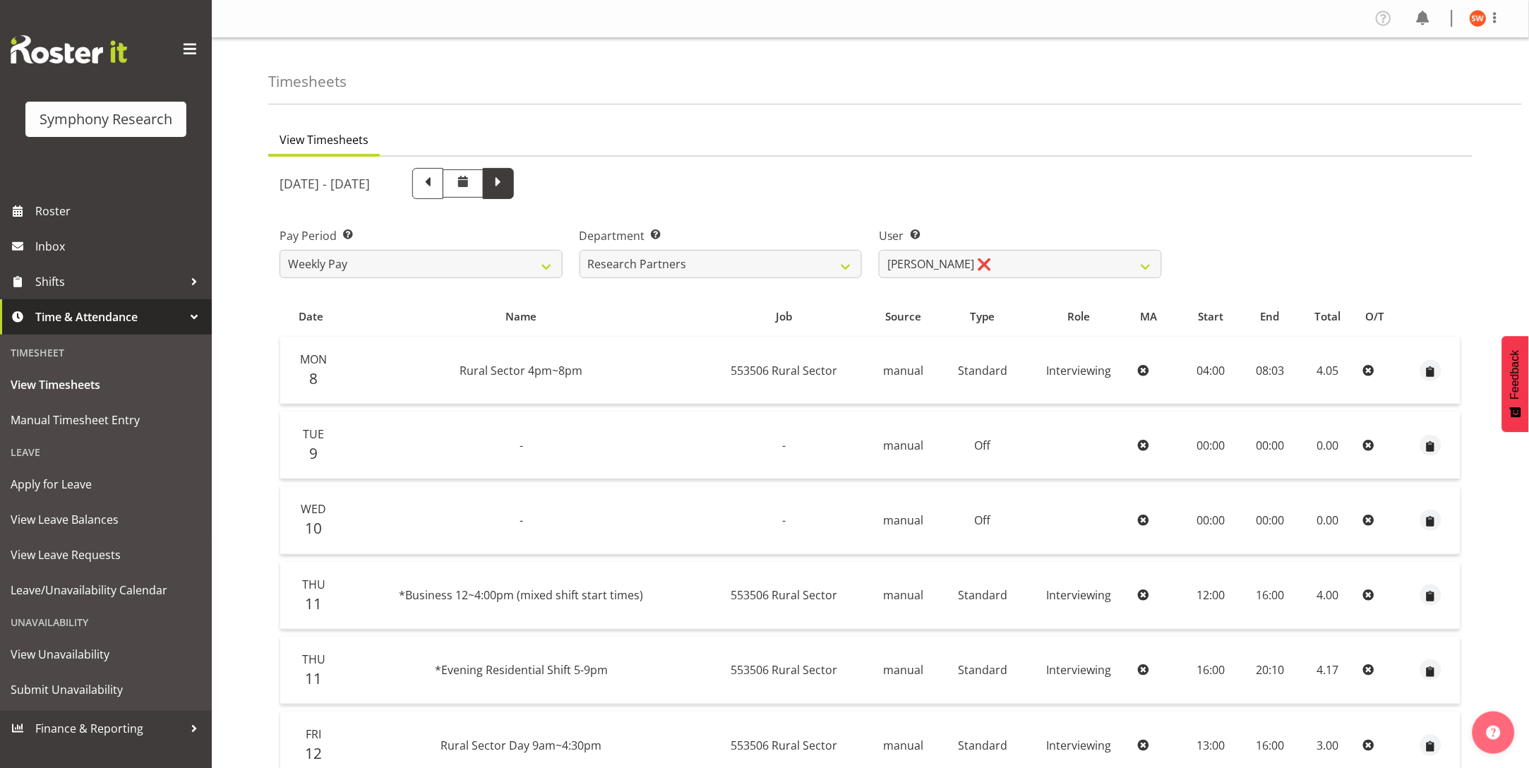
click at [508, 184] on span at bounding box center [498, 182] width 18 height 18
select select
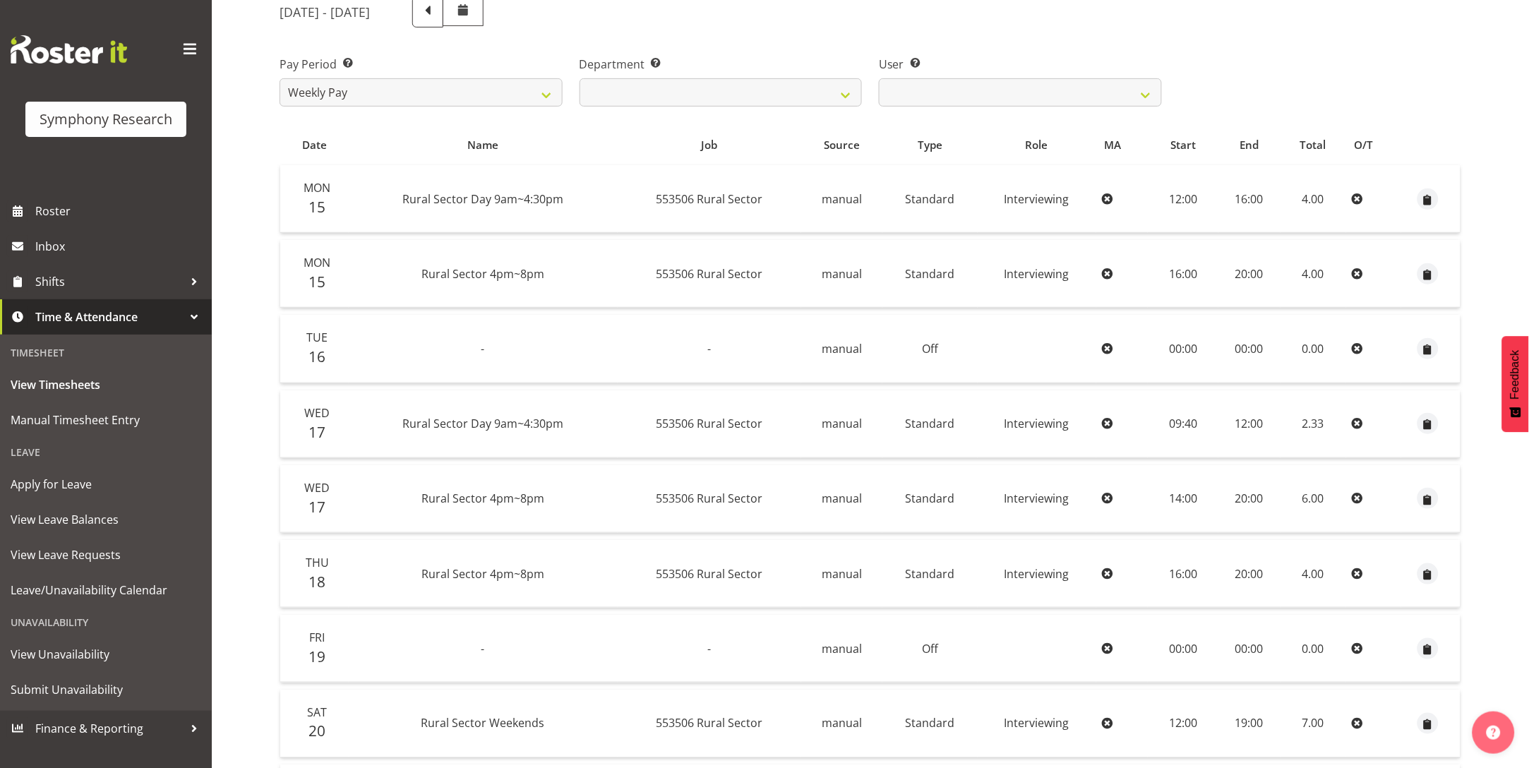
scroll to position [352, 0]
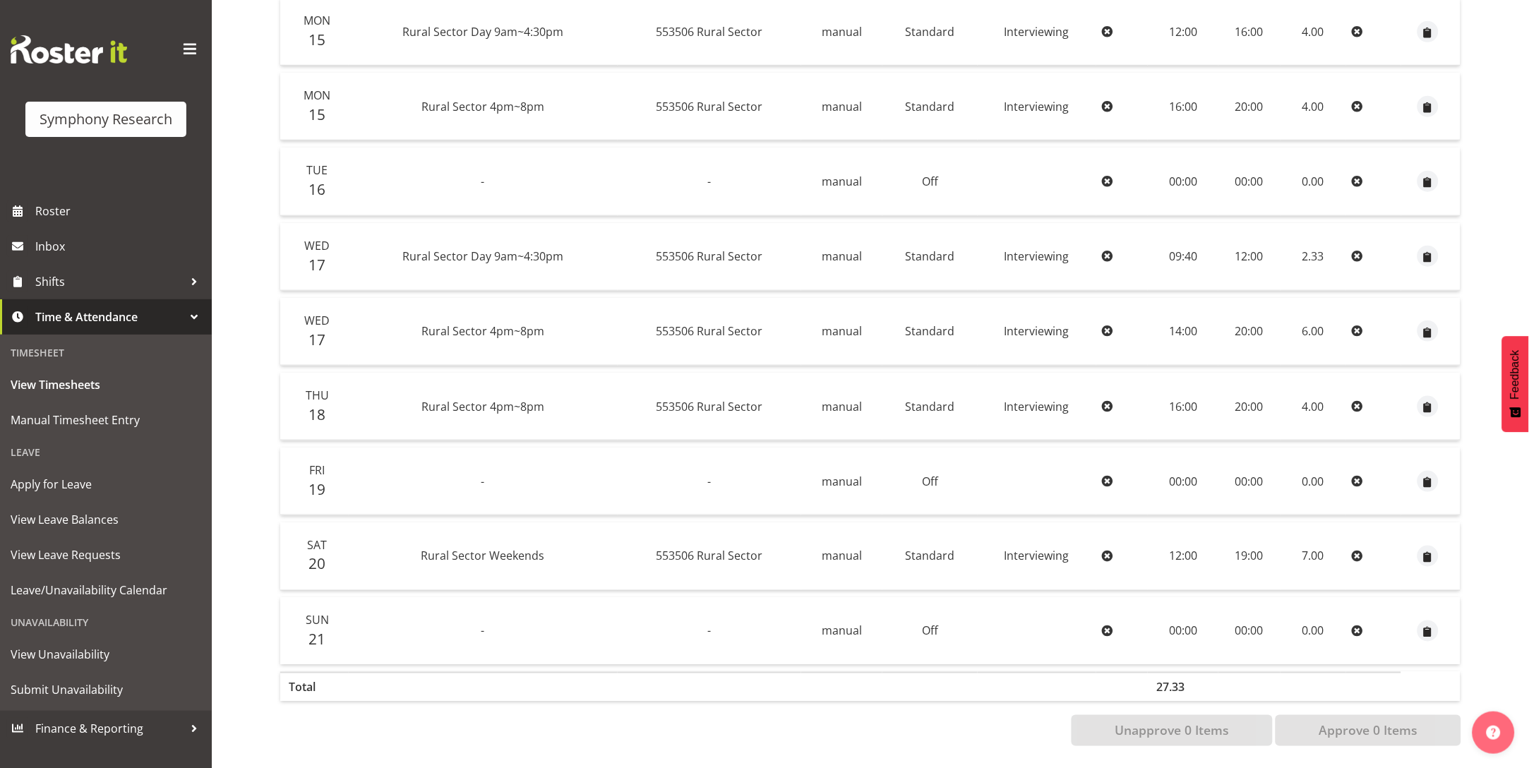
click at [1106, 401] on icon at bounding box center [1107, 406] width 11 height 11
click at [1107, 401] on icon at bounding box center [1108, 406] width 11 height 11
click at [642, 746] on div "View Timesheets September 15th - September 21st 2025 Pay Period Select which pa…" at bounding box center [898, 272] width 1261 height 992
click at [64, 382] on span "View Timesheets" at bounding box center [106, 384] width 191 height 21
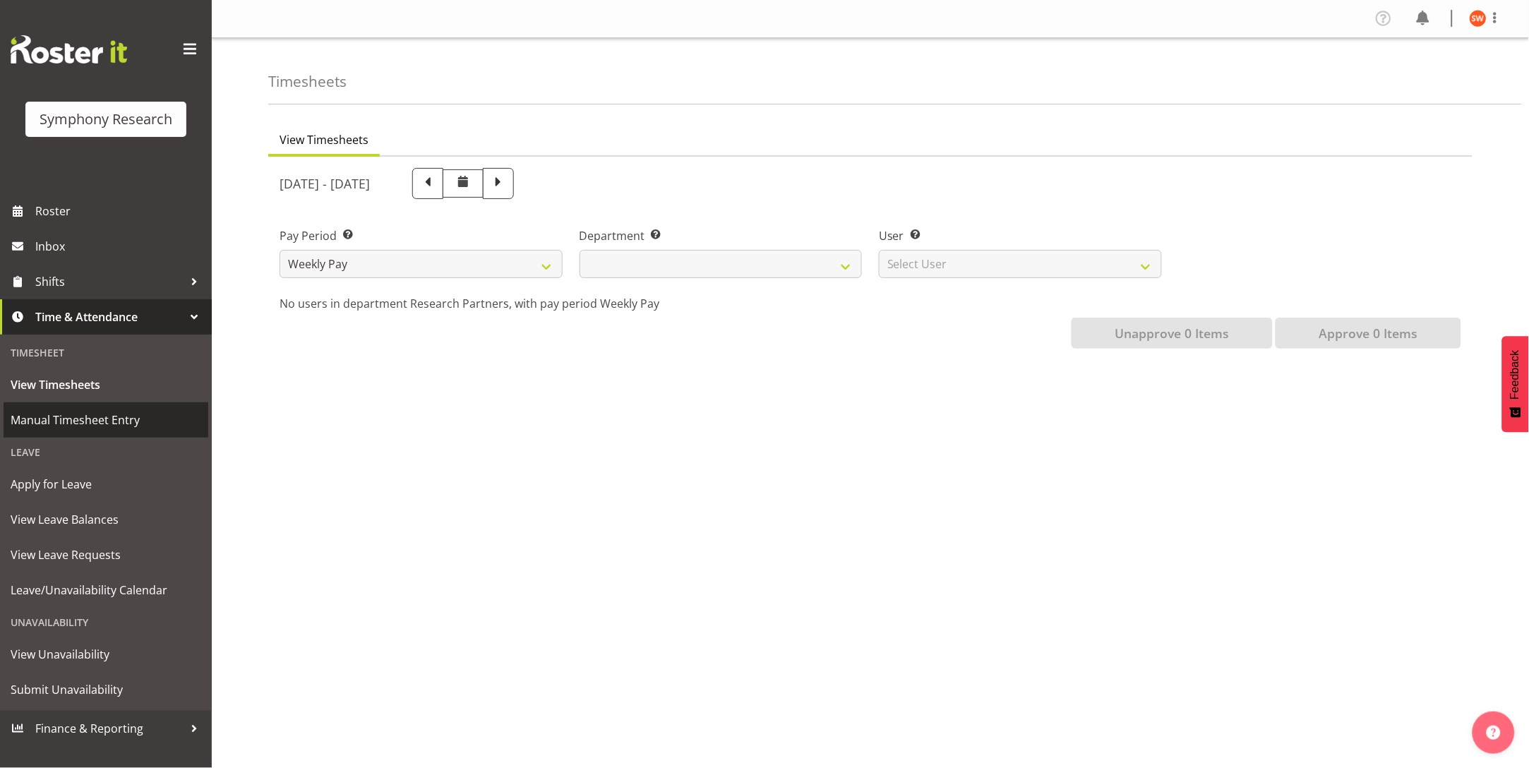
select select
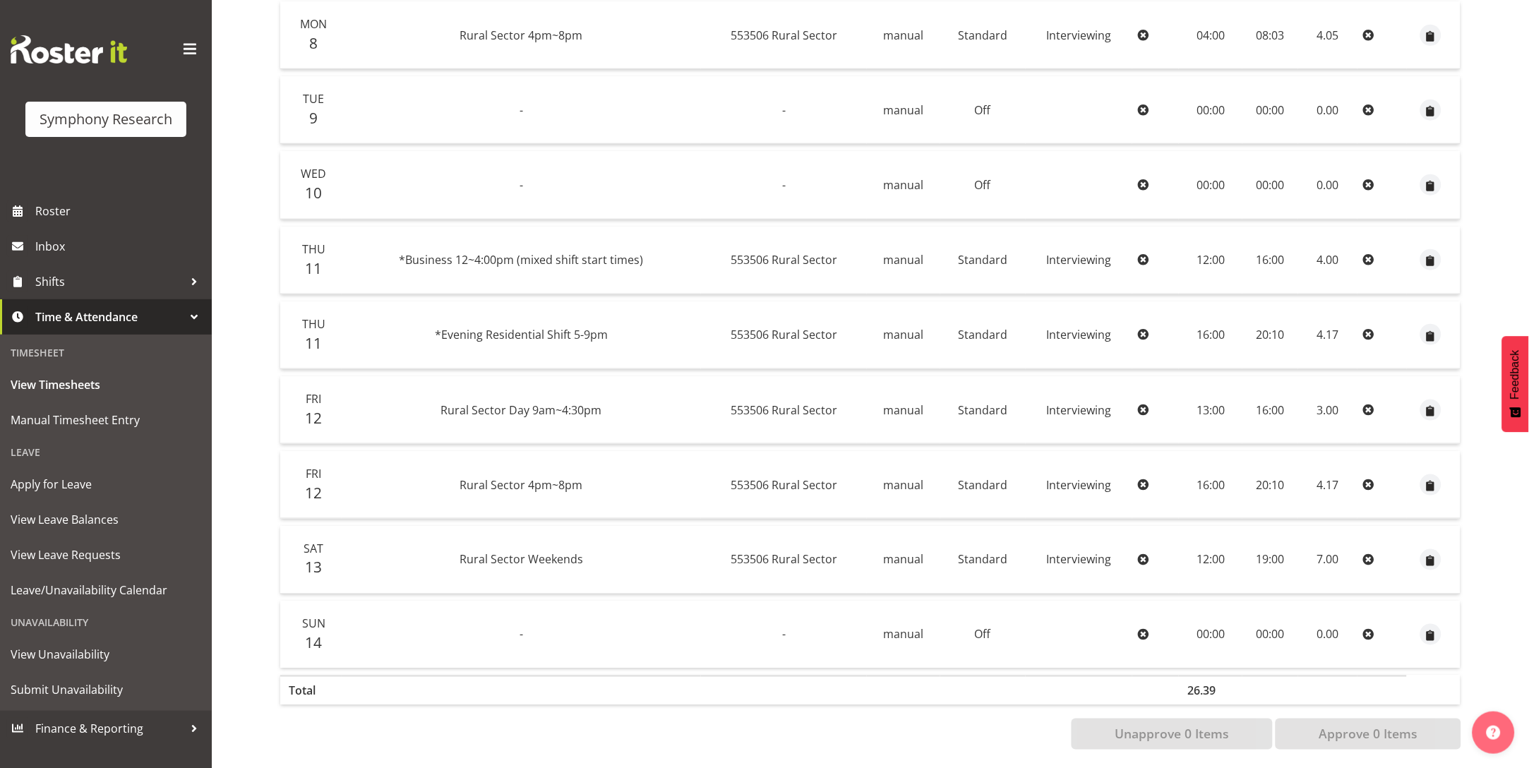
scroll to position [352, 0]
click at [1145, 326] on icon at bounding box center [1144, 331] width 11 height 11
click at [1141, 326] on icon at bounding box center [1144, 331] width 11 height 11
click at [1365, 326] on icon at bounding box center [1368, 331] width 11 height 11
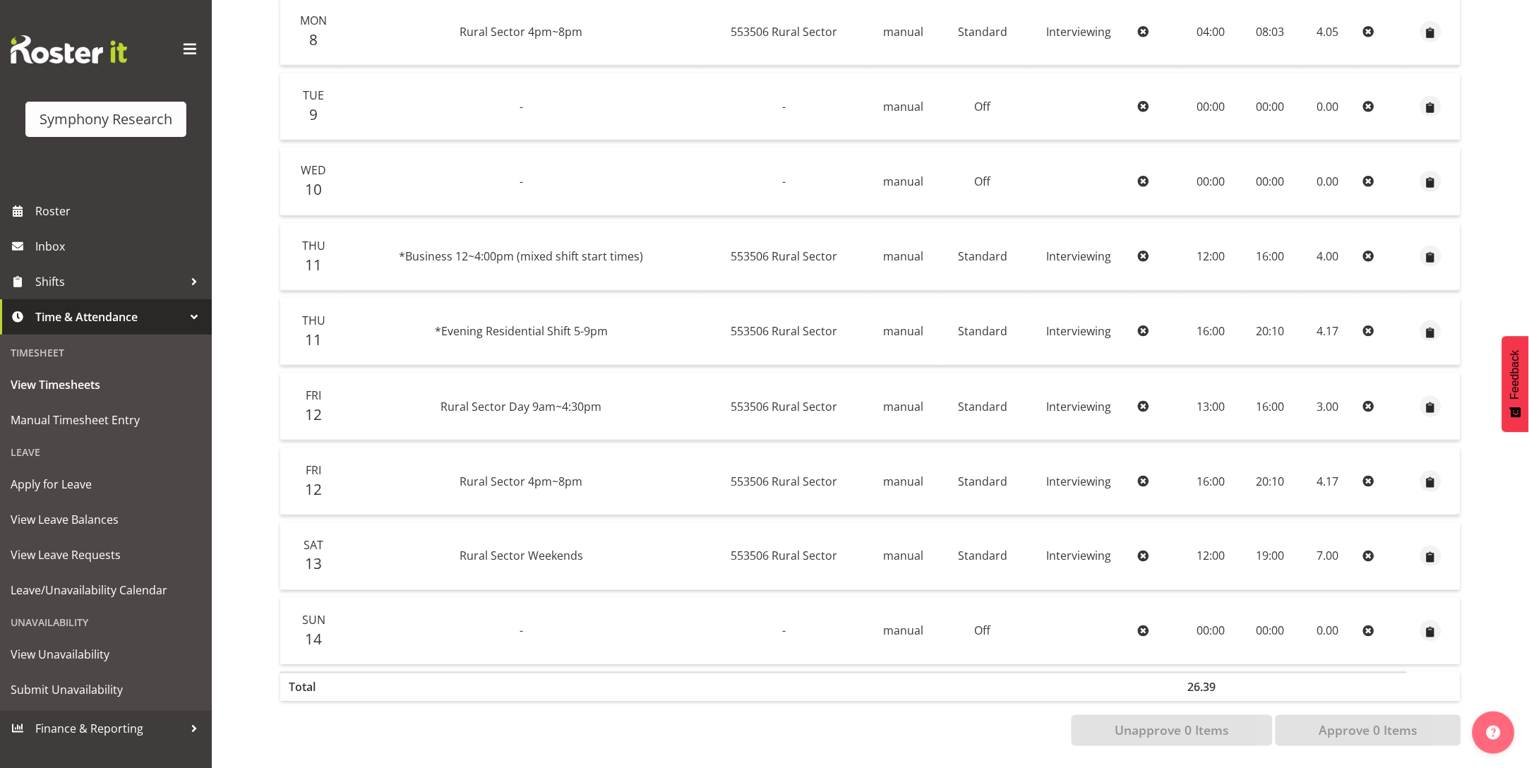
click at [1368, 325] on icon at bounding box center [1368, 330] width 11 height 11
click at [1368, 326] on icon at bounding box center [1368, 331] width 11 height 11
click at [1367, 326] on icon at bounding box center [1368, 331] width 11 height 11
click at [1365, 326] on icon at bounding box center [1368, 331] width 11 height 11
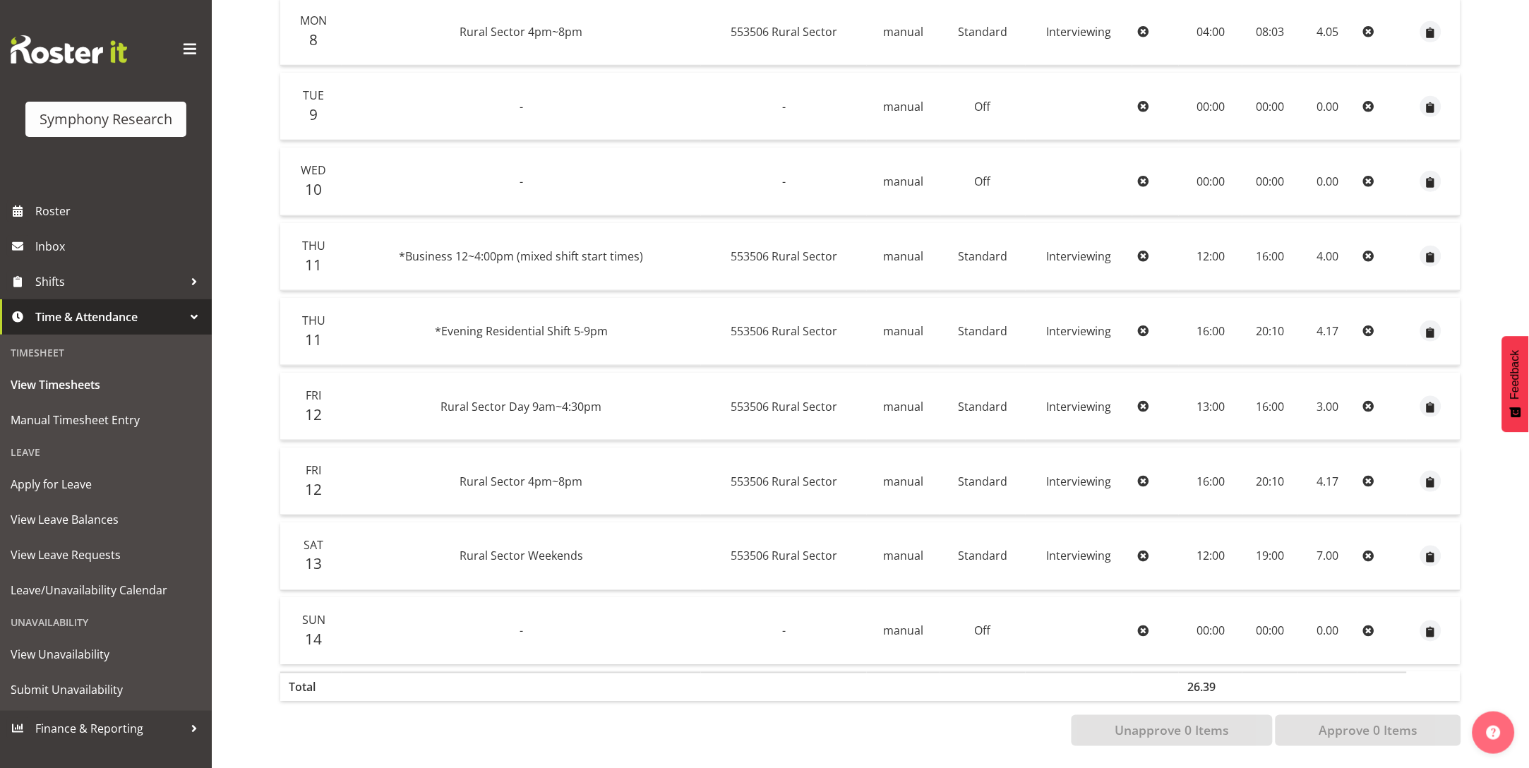
click at [1365, 326] on icon at bounding box center [1368, 331] width 11 height 11
click at [1365, 325] on icon at bounding box center [1368, 330] width 11 height 11
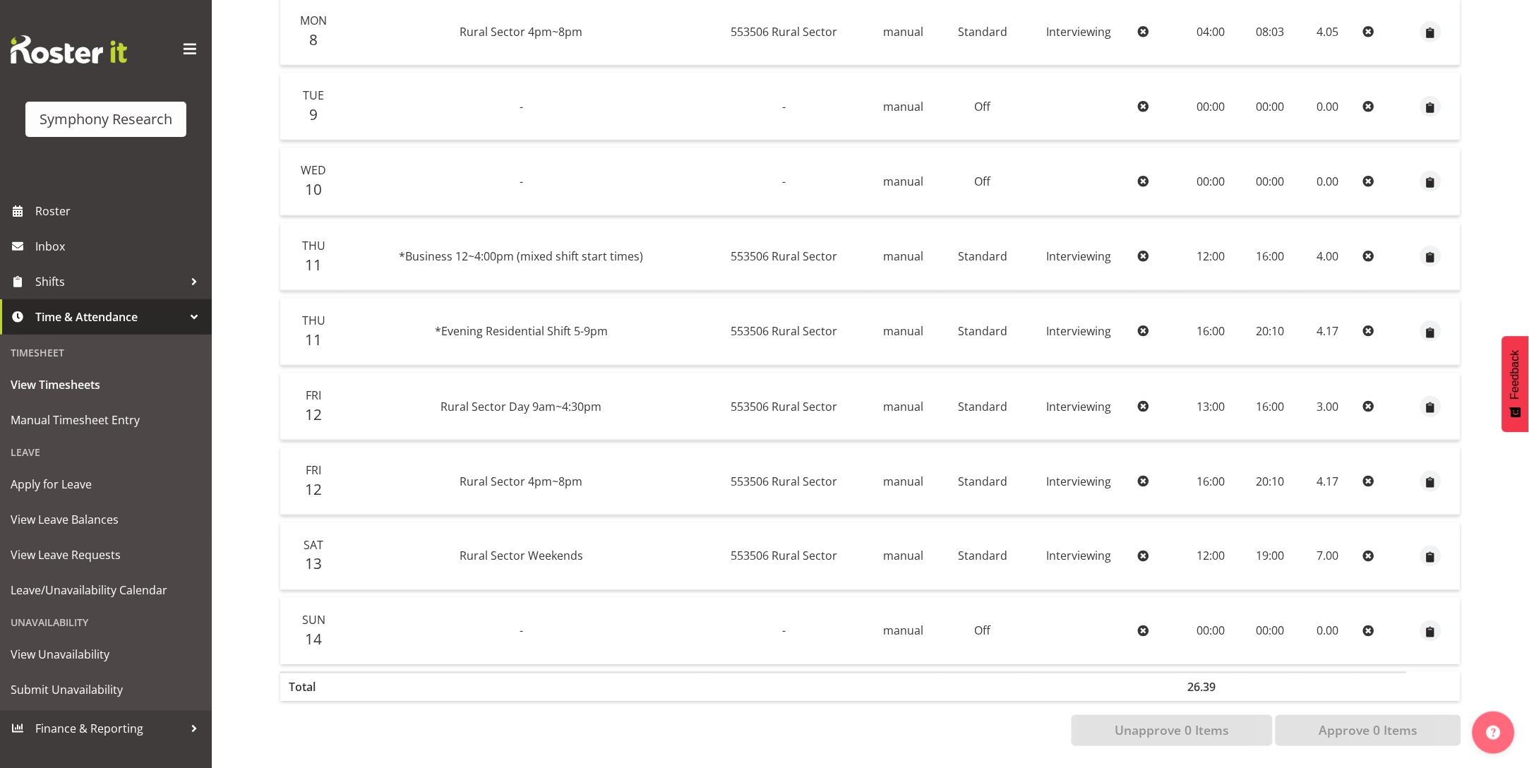
click at [1365, 325] on icon at bounding box center [1368, 330] width 11 height 11
click at [712, 722] on div "Unapprove 0 Items Approve 0 Items" at bounding box center [871, 730] width 1182 height 31
click at [31, 209] on link "Roster" at bounding box center [106, 210] width 212 height 35
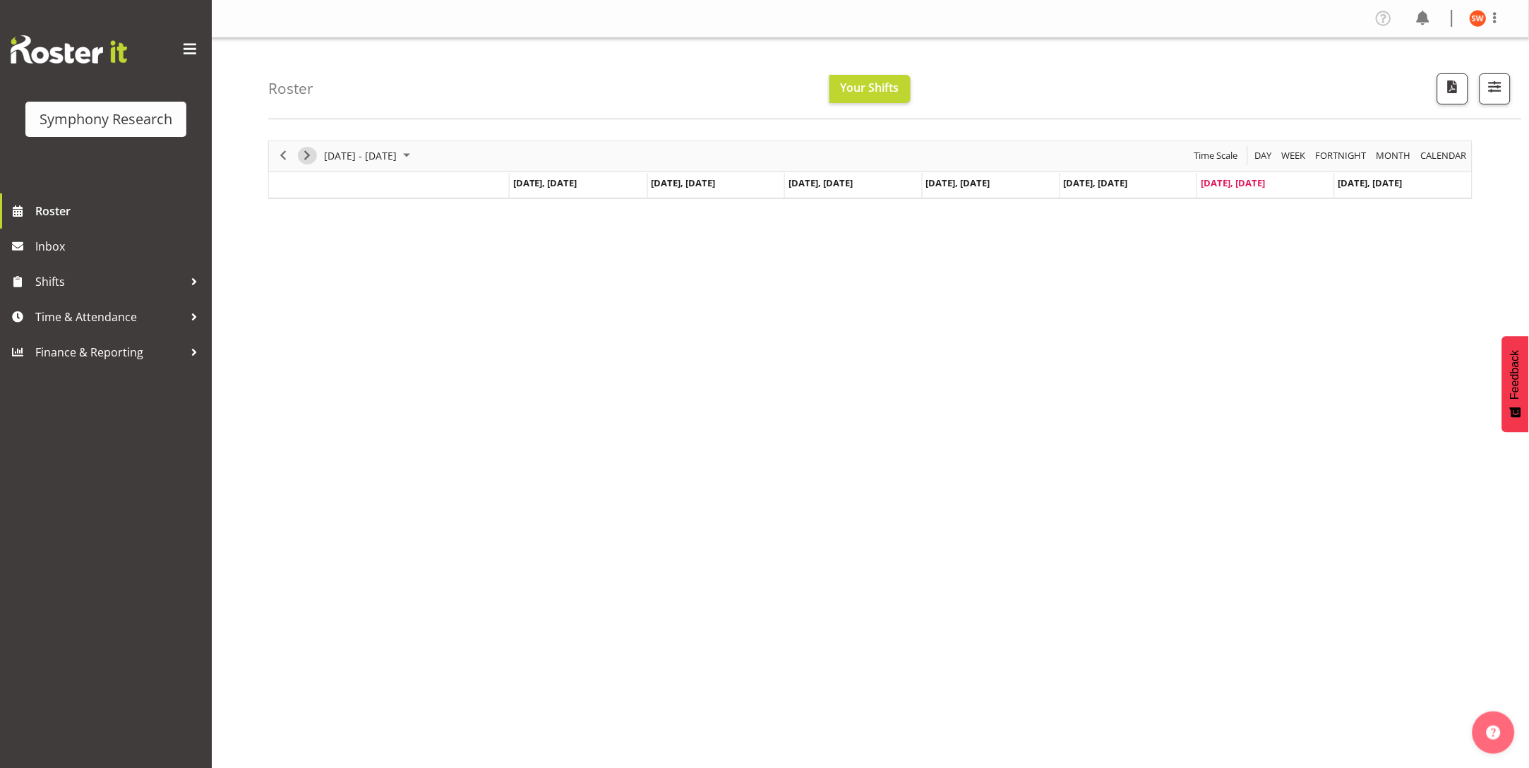
click at [309, 157] on span "Next" at bounding box center [307, 156] width 17 height 18
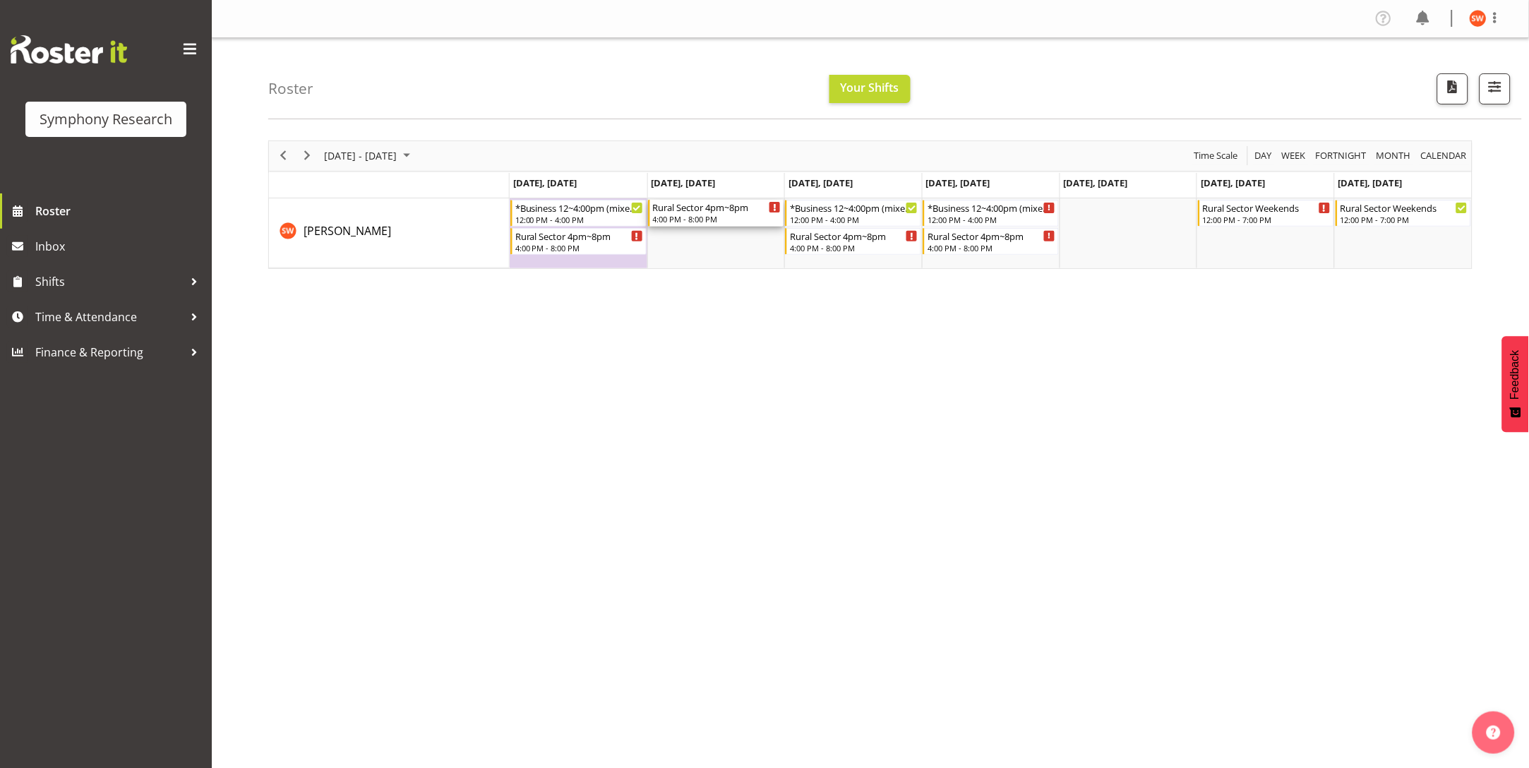
click at [712, 217] on div "4:00 PM - 8:00 PM" at bounding box center [717, 218] width 128 height 11
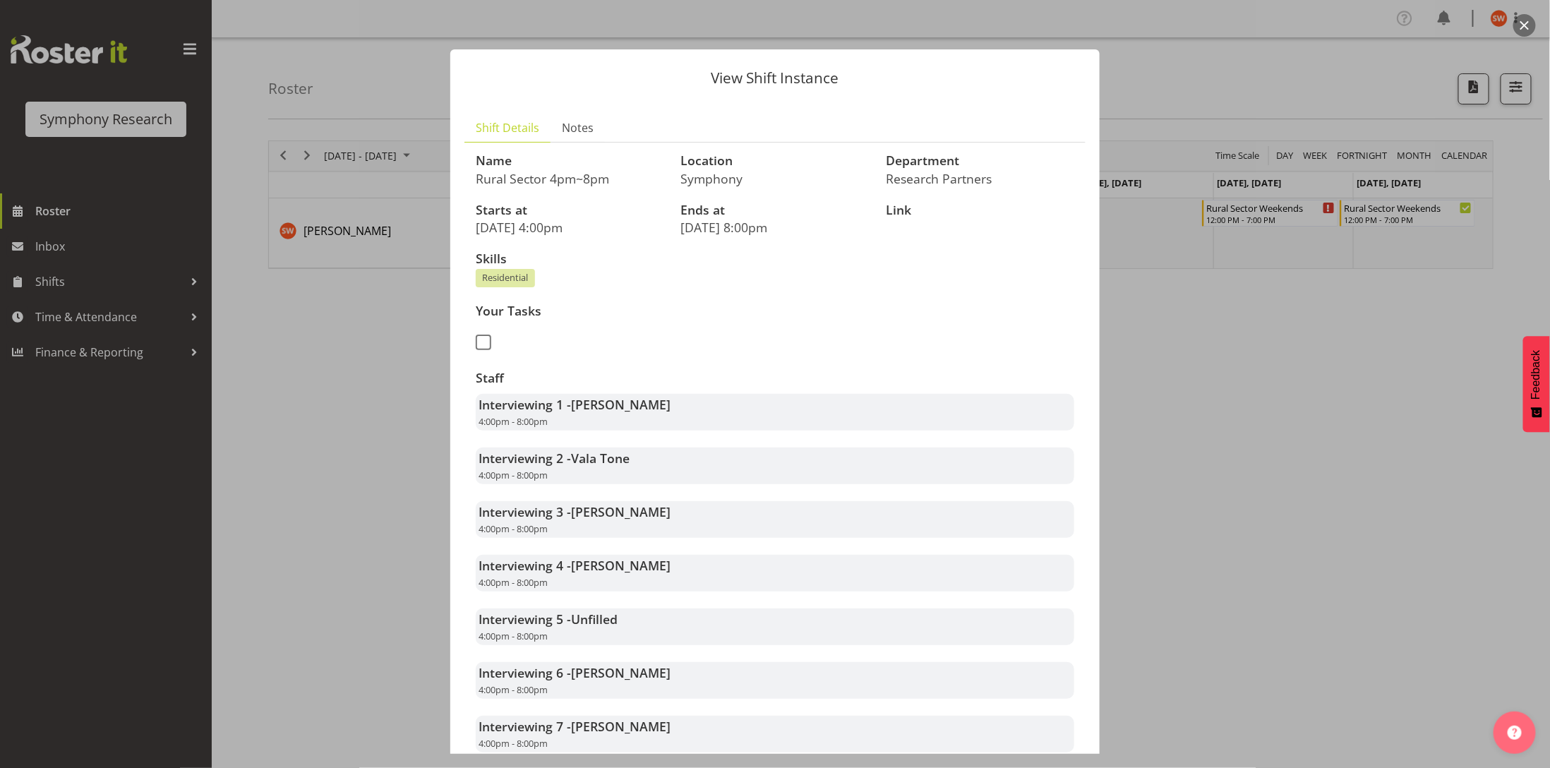
click at [302, 407] on div at bounding box center [775, 384] width 1550 height 768
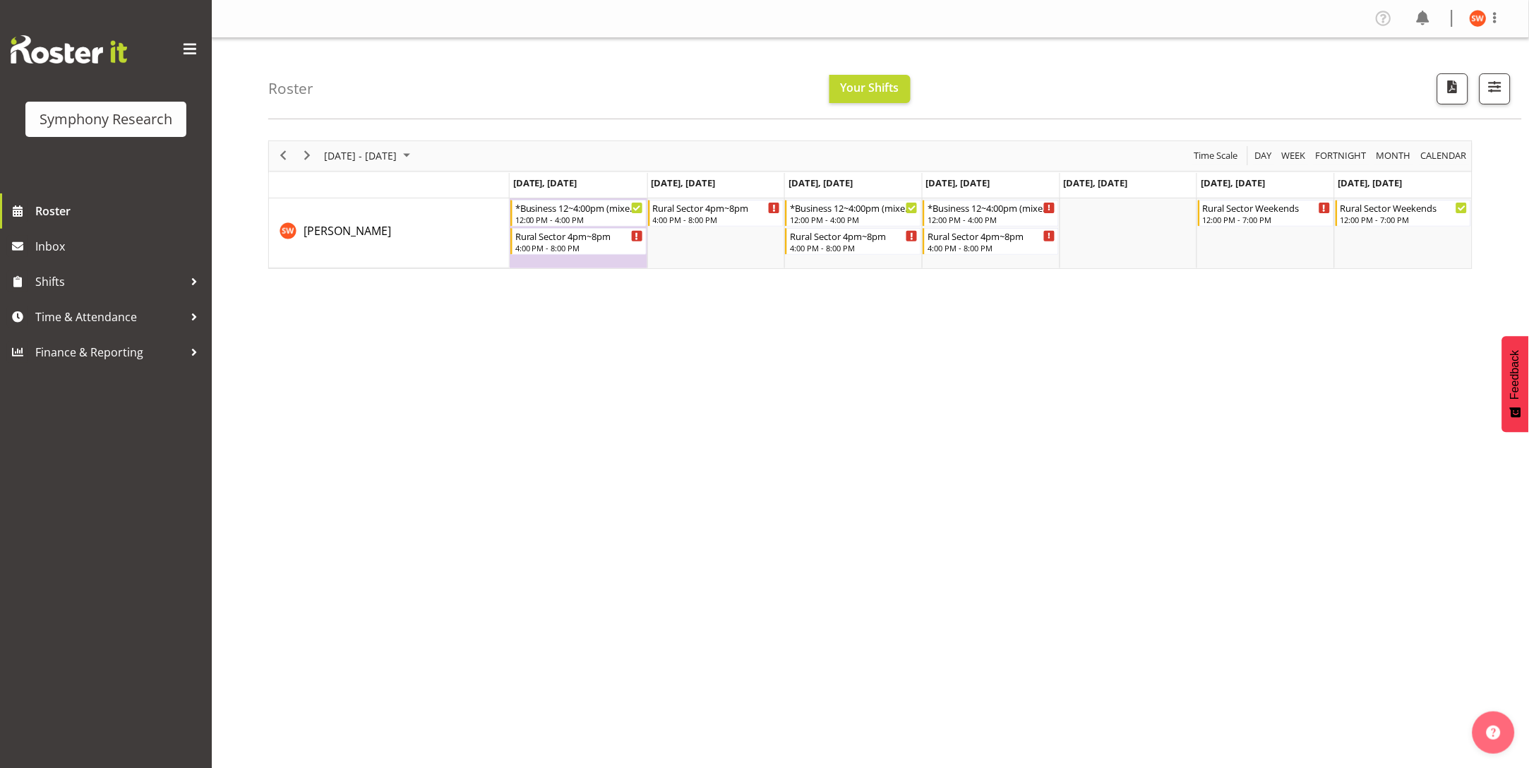
click at [794, 605] on div "September 22 - 28, 2025 Today Day Week Fortnight Month calendar Month Agenda Ti…" at bounding box center [898, 412] width 1261 height 565
click at [974, 566] on div "September 22 - 28, 2025 Today Day Week Fortnight Month calendar Month Agenda Ti…" at bounding box center [898, 412] width 1261 height 565
click at [894, 535] on div "September 22 - 28, 2025 Today Day Week Fortnight Month calendar Month Agenda Ti…" at bounding box center [898, 412] width 1261 height 565
click at [905, 464] on div "September 22 - 28, 2025 Today Day Week Fortnight Month calendar Month Agenda Ti…" at bounding box center [898, 412] width 1261 height 565
click at [888, 497] on div "September 22 - 28, 2025 Today Day Week Fortnight Month calendar Month Agenda Ti…" at bounding box center [898, 412] width 1261 height 565
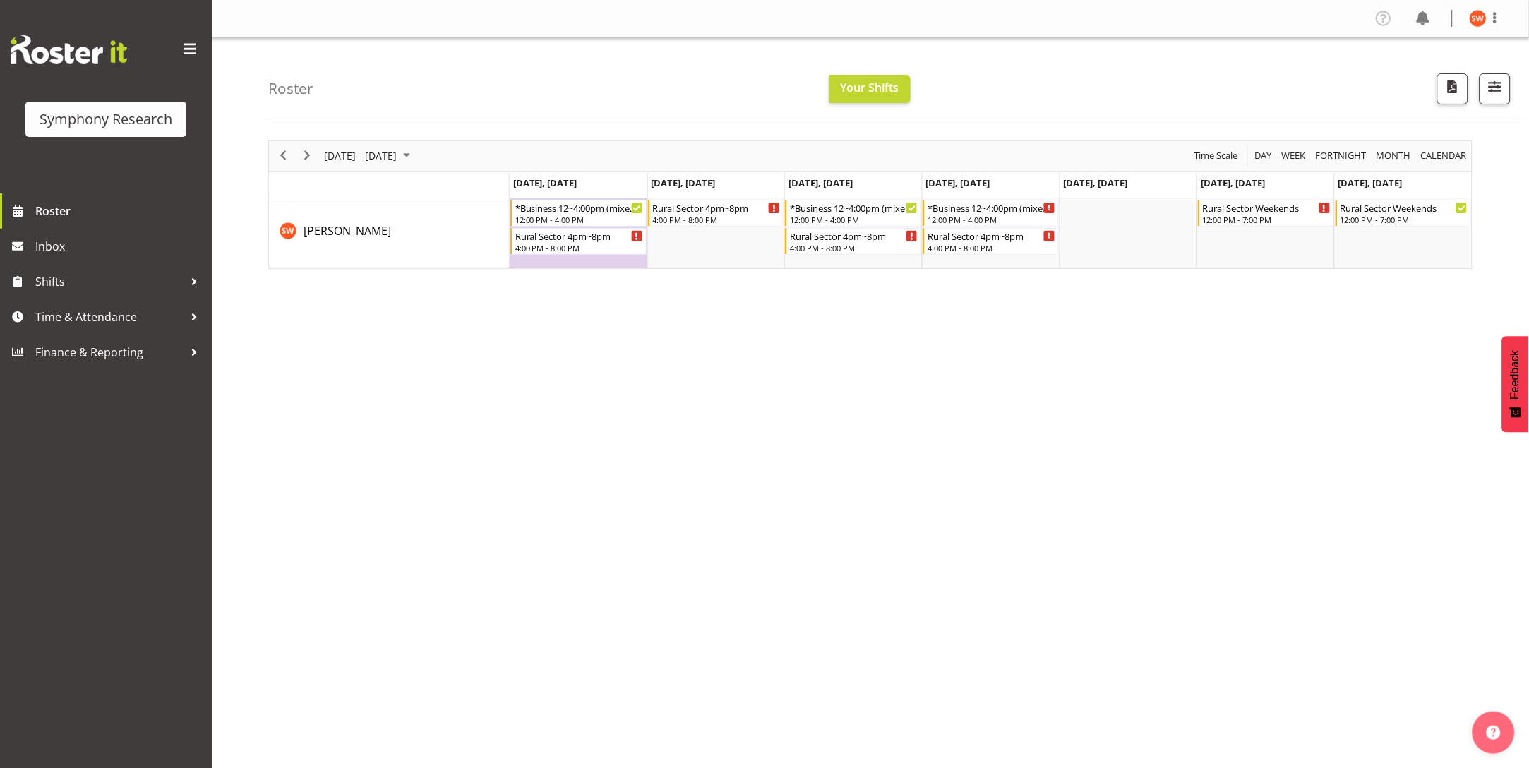
drag, startPoint x: 150, startPoint y: 181, endPoint x: 156, endPoint y: 188, distance: 8.5
drag, startPoint x: 736, startPoint y: 424, endPoint x: 727, endPoint y: 428, distance: 9.5
click at [734, 424] on div "September 22 - 28, 2025 Today Day Week Fortnight Month calendar Month Agenda Ti…" at bounding box center [898, 412] width 1261 height 565
click at [60, 314] on span "Time & Attendance" at bounding box center [109, 316] width 148 height 21
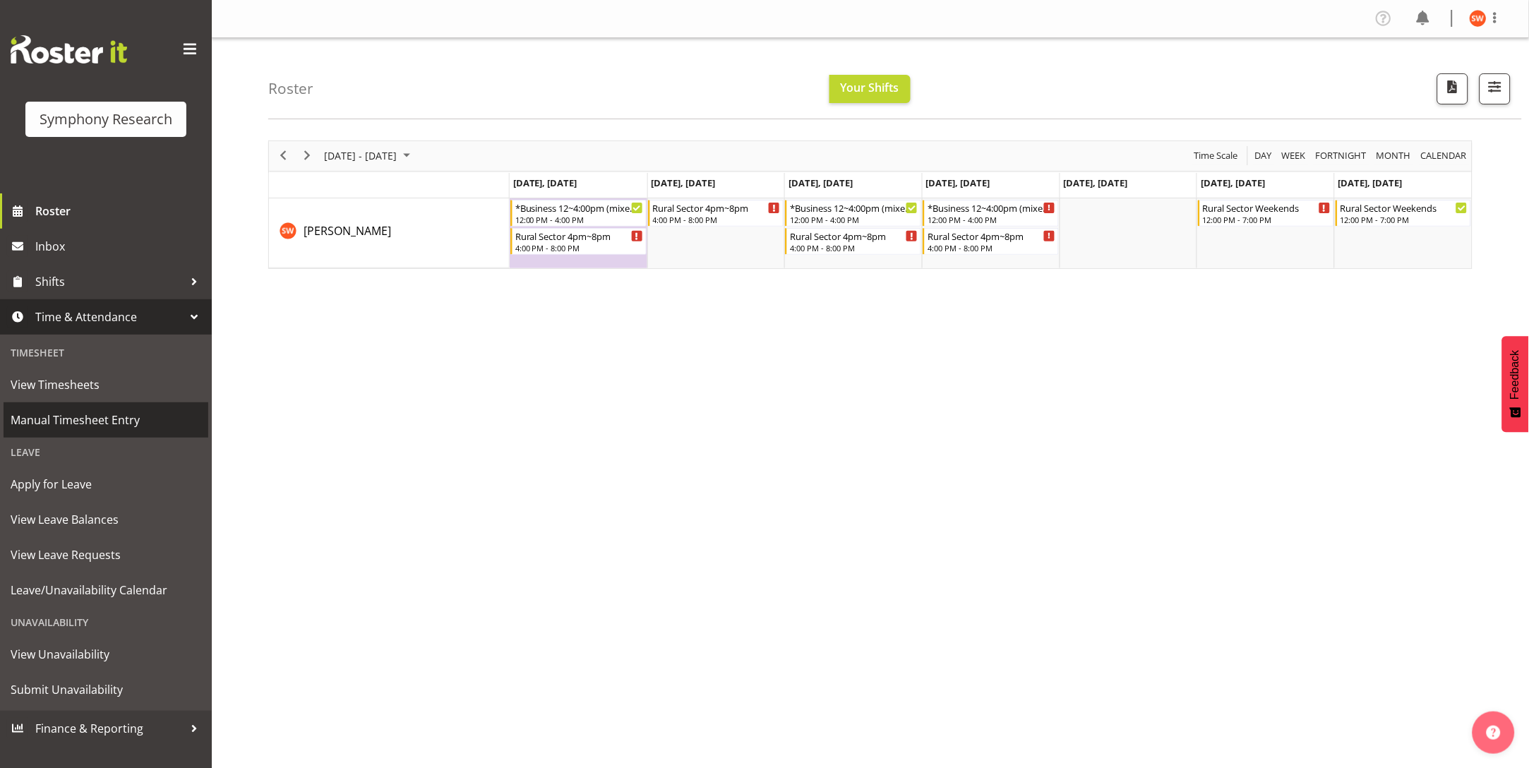
click at [95, 412] on span "Manual Timesheet Entry" at bounding box center [106, 419] width 191 height 21
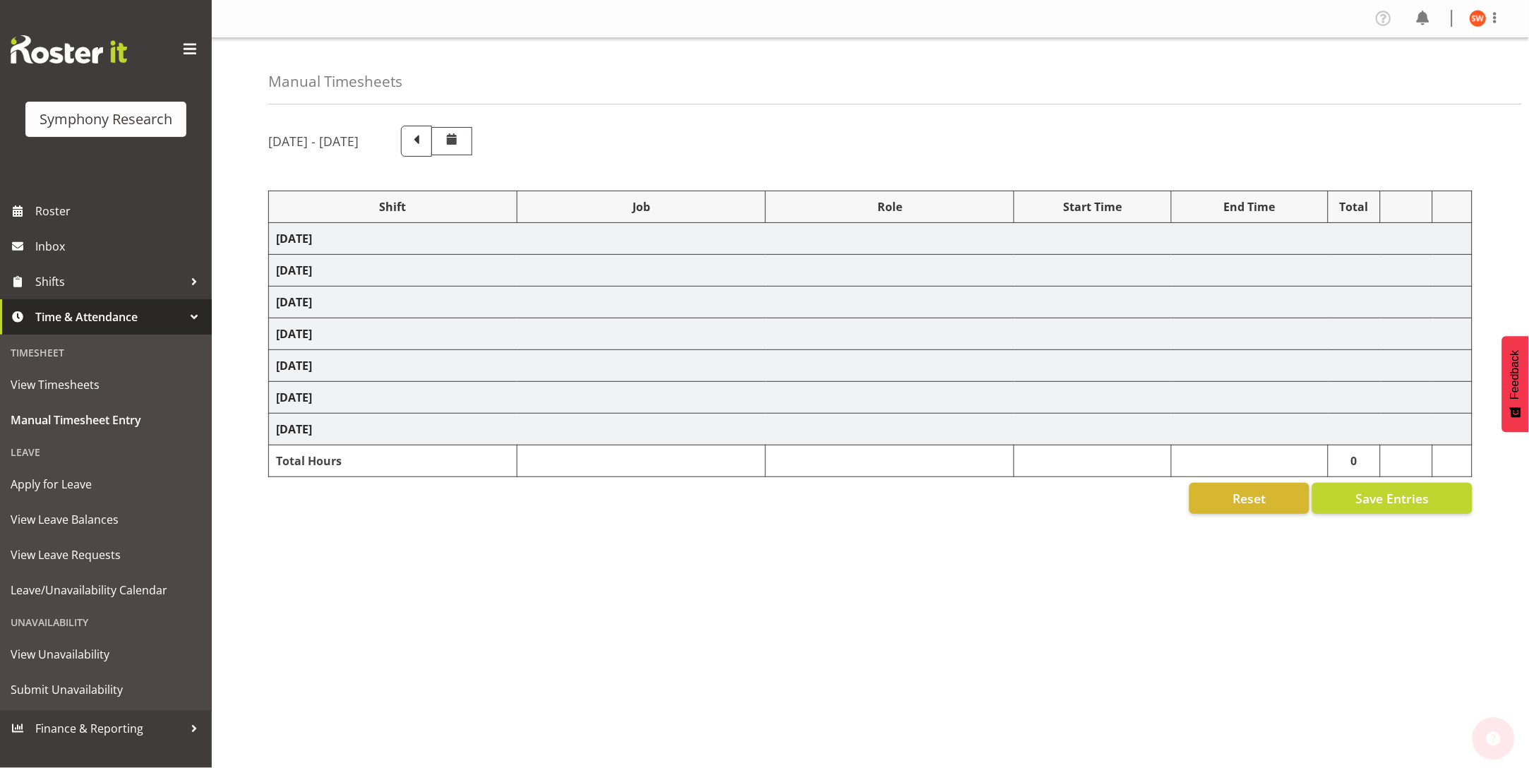
select select "81561"
select select "10587"
select select "47"
select select "81298"
select select "10587"
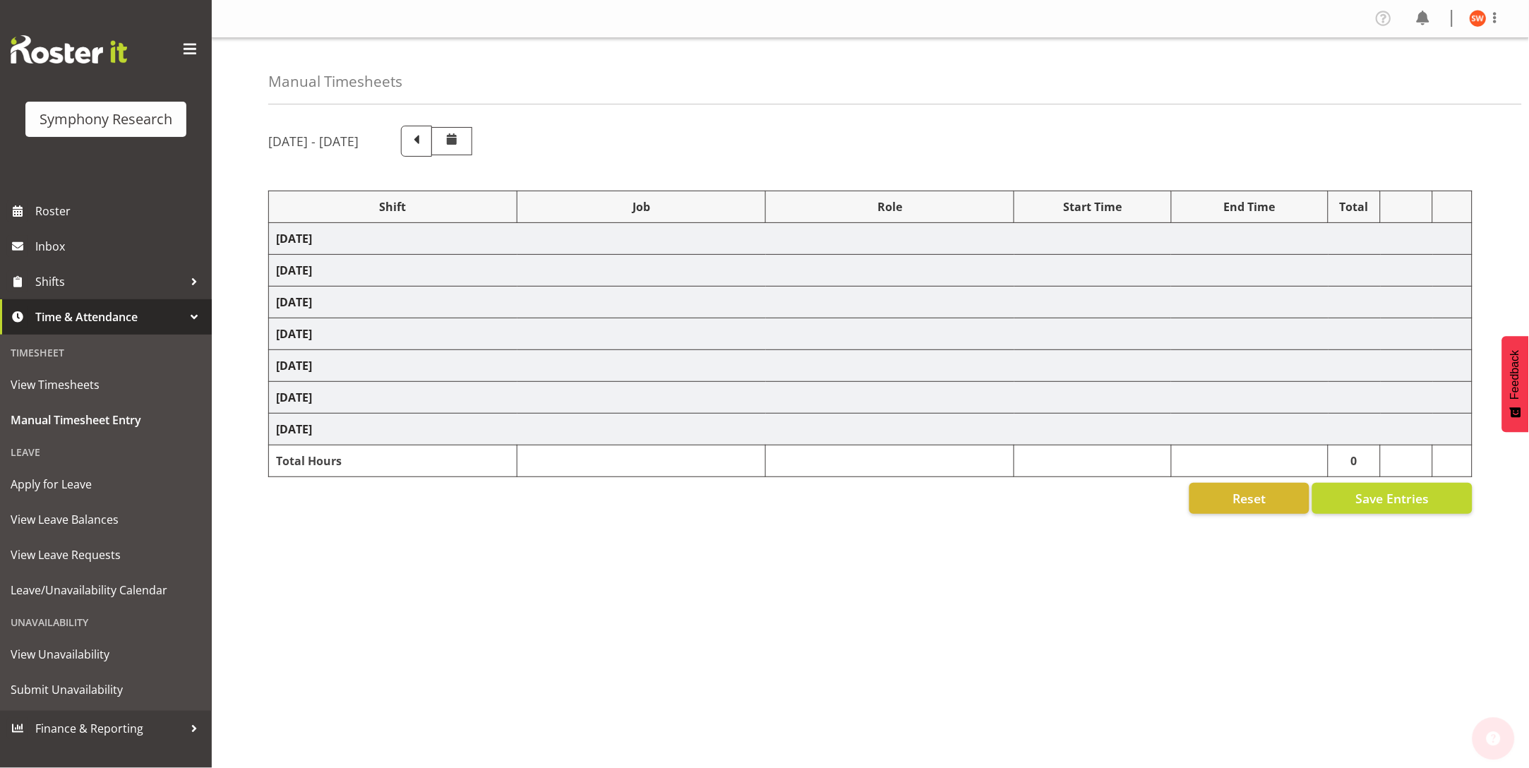
select select "47"
select select "81561"
select select "10587"
select select "47"
select select "81298"
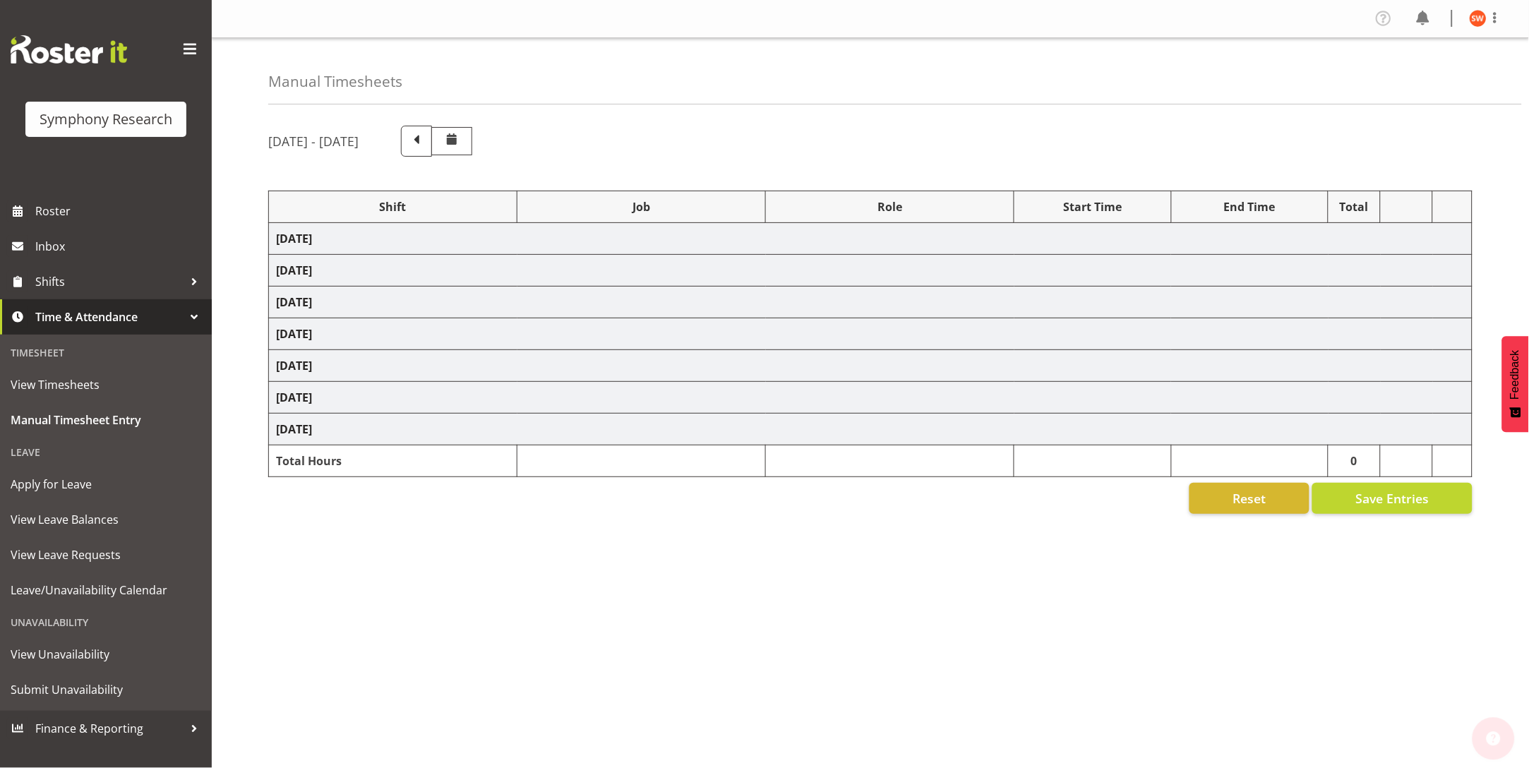
select select "10587"
select select "47"
select select "81298"
select select "10587"
select select "47"
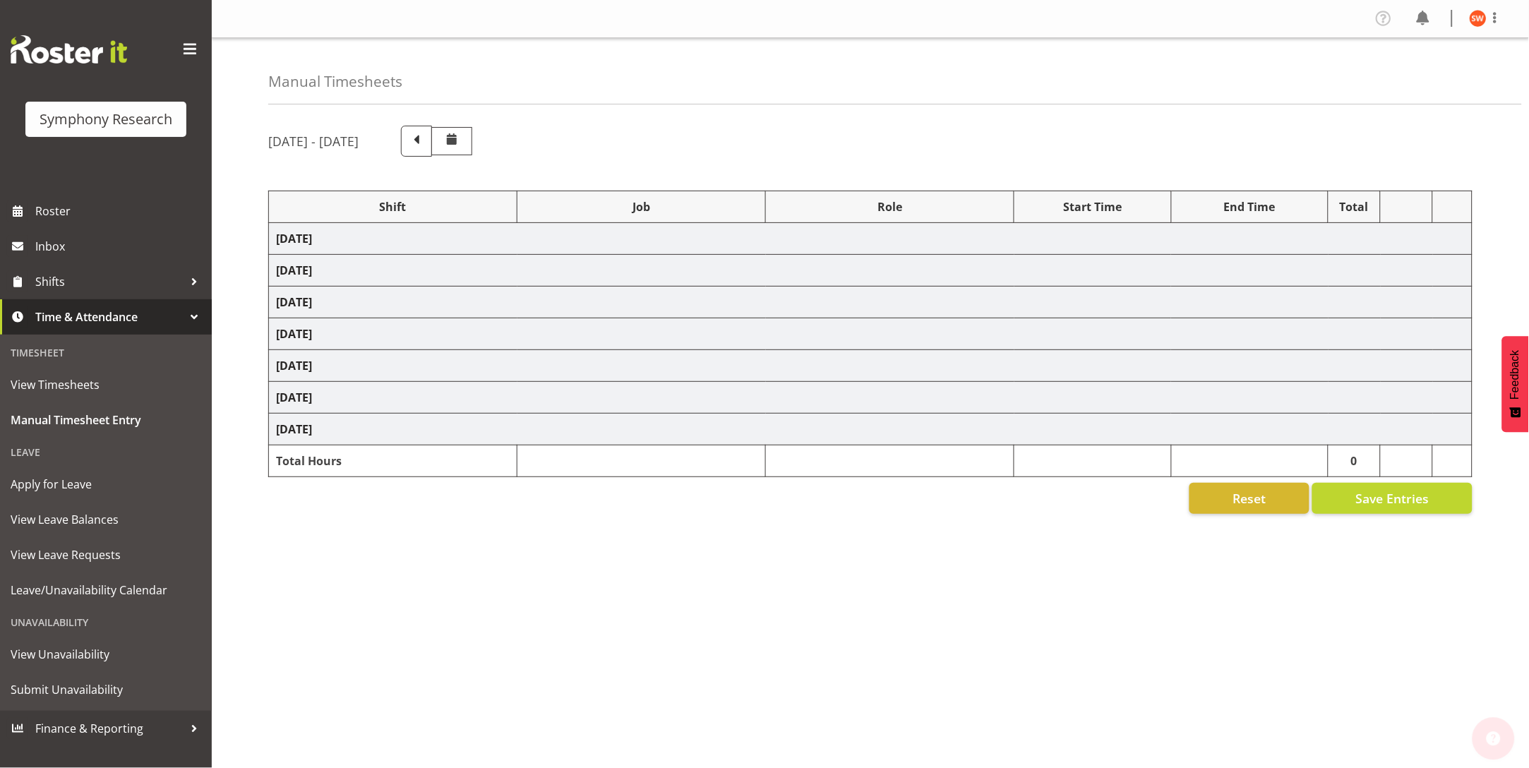
select select "81299"
select select "10587"
select select "47"
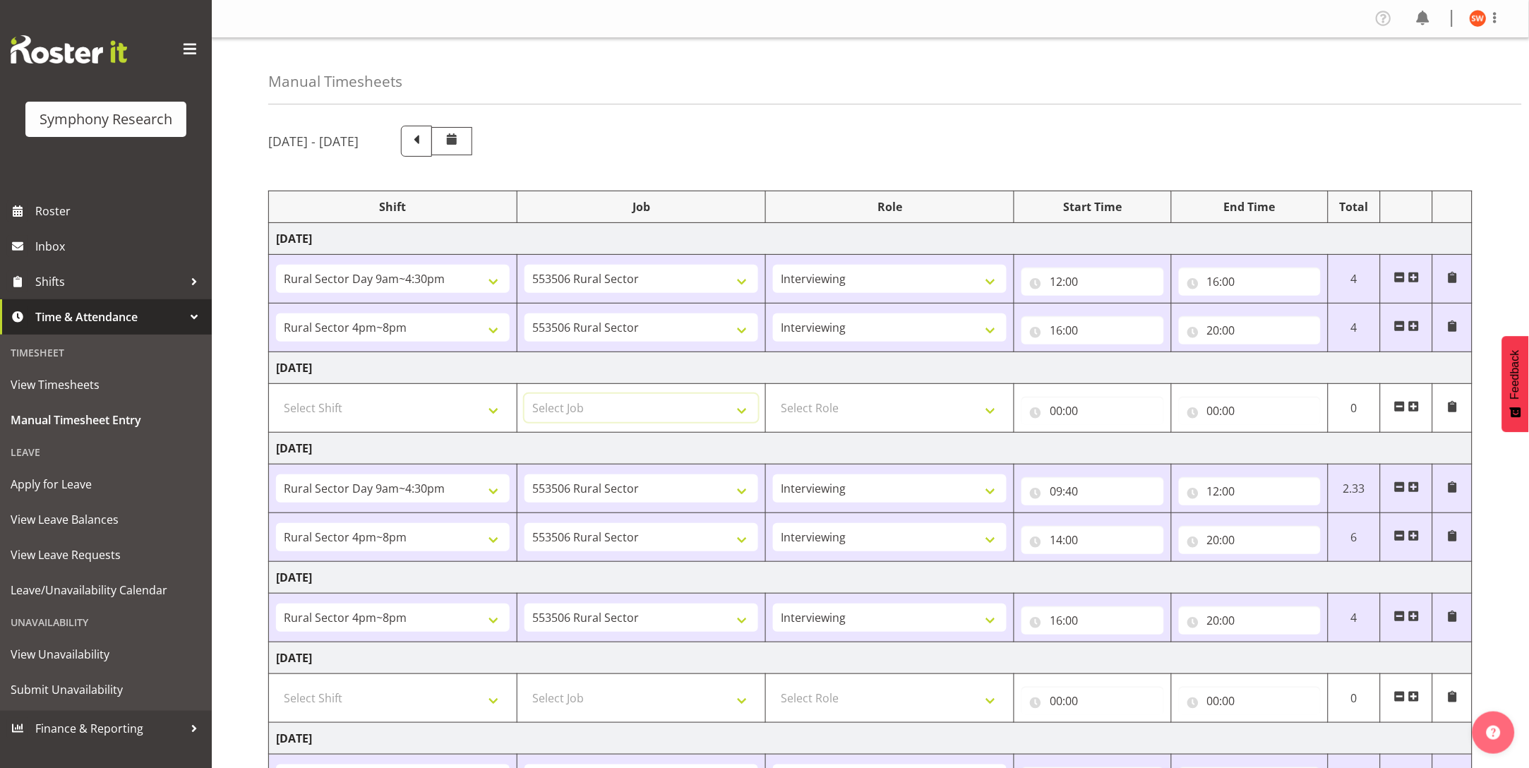
drag, startPoint x: 726, startPoint y: 405, endPoint x: 818, endPoint y: 448, distance: 100.7
click at [789, 424] on tr "Select Shift !!Weekend Residential (Roster IT Shift Label) *Business 9/10am ~ 4…" at bounding box center [871, 408] width 1204 height 49
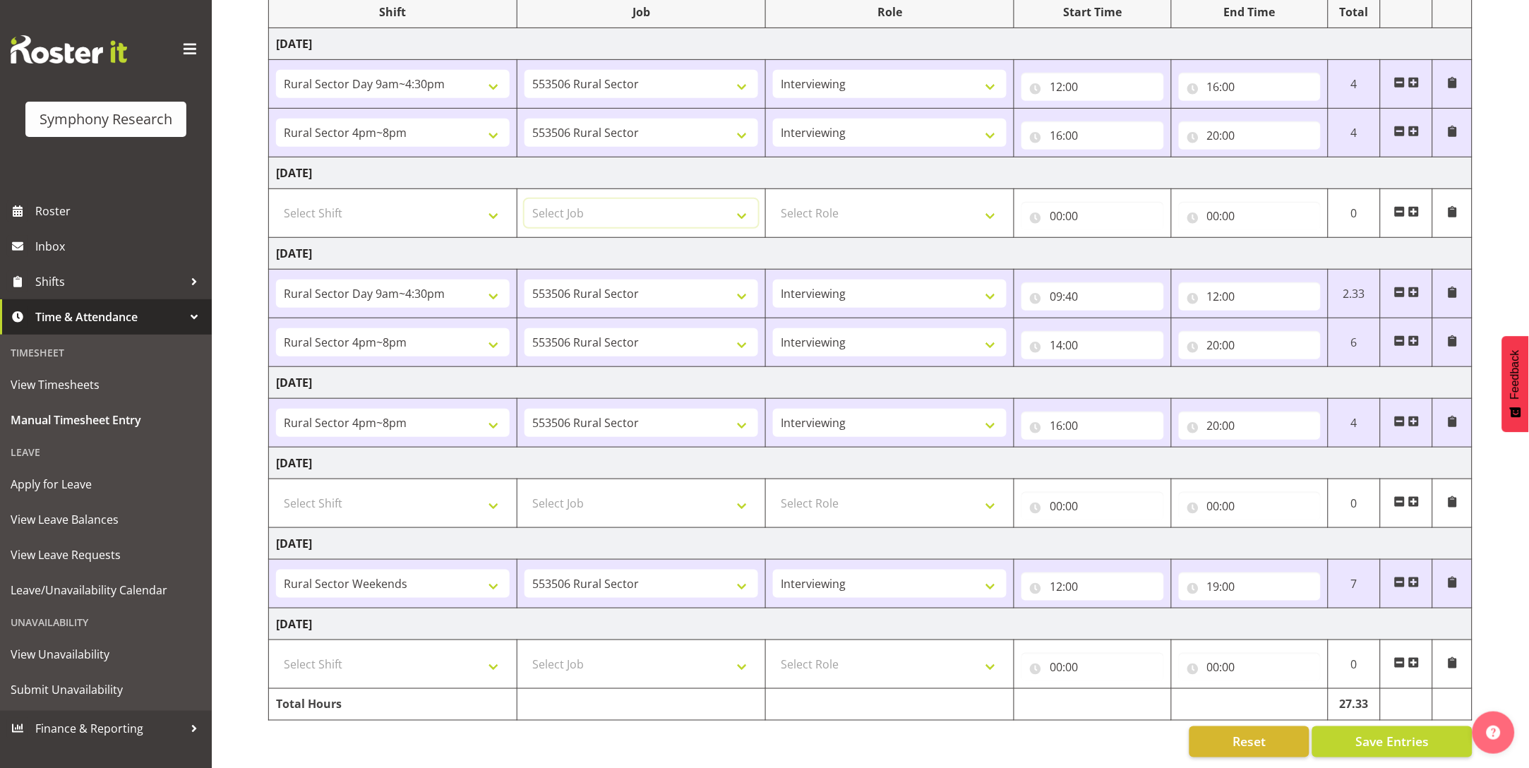
scroll to position [217, 0]
click at [498, 656] on select "Select Shift !!Weekend Residential (Roster IT Shift Label) *Business 9/10am ~ 4…" at bounding box center [393, 664] width 234 height 28
select select "81299"
click at [276, 650] on select "Select Shift !!Weekend Residential (Roster IT Shift Label) *Business 9/10am ~ 4…" at bounding box center [393, 664] width 234 height 28
click at [688, 650] on select "Select Job 550060 IF Admin 553492 World Poll Aus Wave 2 Main 2025 553493 World …" at bounding box center [642, 664] width 234 height 28
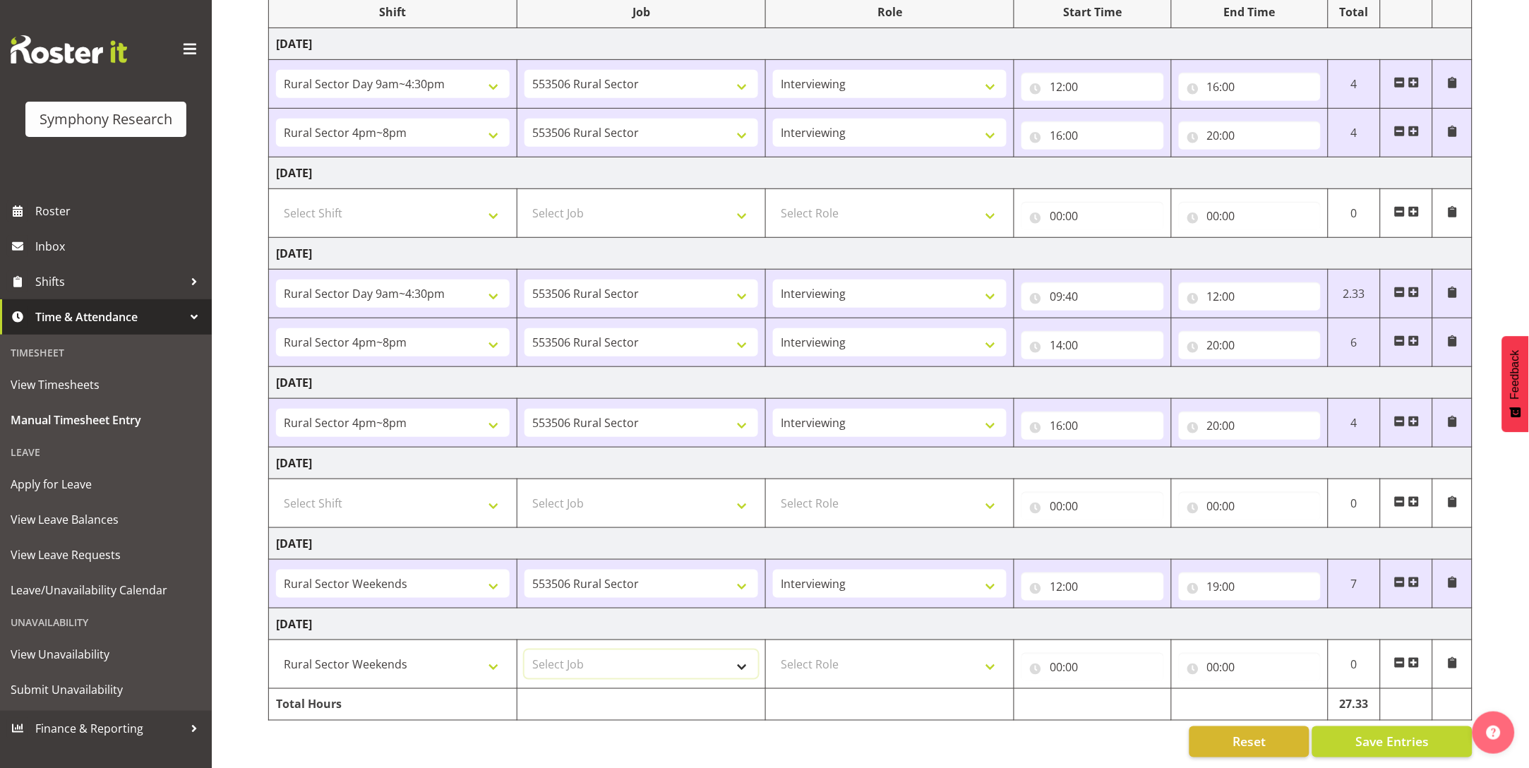
select select "10587"
click at [525, 650] on select "Select Job 550060 IF Admin 553492 World Poll Aus Wave 2 Main 2025 553493 World …" at bounding box center [642, 664] width 234 height 28
click at [923, 650] on select "Select Role Briefing Interviewing" at bounding box center [890, 664] width 234 height 28
select select "47"
click at [773, 650] on select "Select Role Briefing Interviewing" at bounding box center [890, 664] width 234 height 28
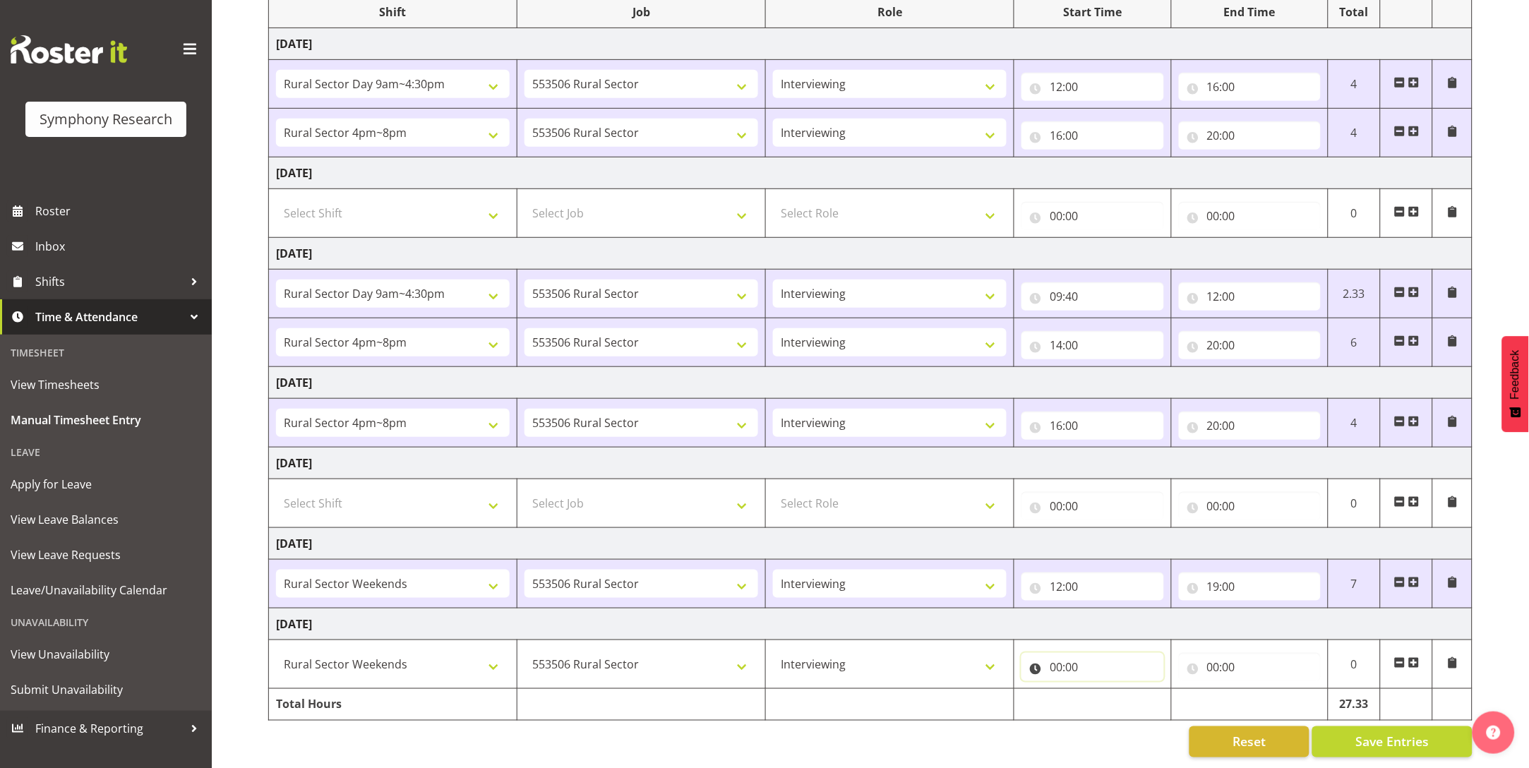
click at [1075, 653] on input "00:00" at bounding box center [1093, 667] width 142 height 28
click at [1114, 690] on select "00 01 02 03 04 05 06 07 08 09 10 11 12 13 14 15 16 17 18 19 20 21 22 23" at bounding box center [1118, 704] width 32 height 28
select select "12"
click at [1102, 690] on select "00 01 02 03 04 05 06 07 08 09 10 11 12 13 14 15 16 17 18 19 20 21 22 23" at bounding box center [1118, 704] width 32 height 28
type input "12:00"
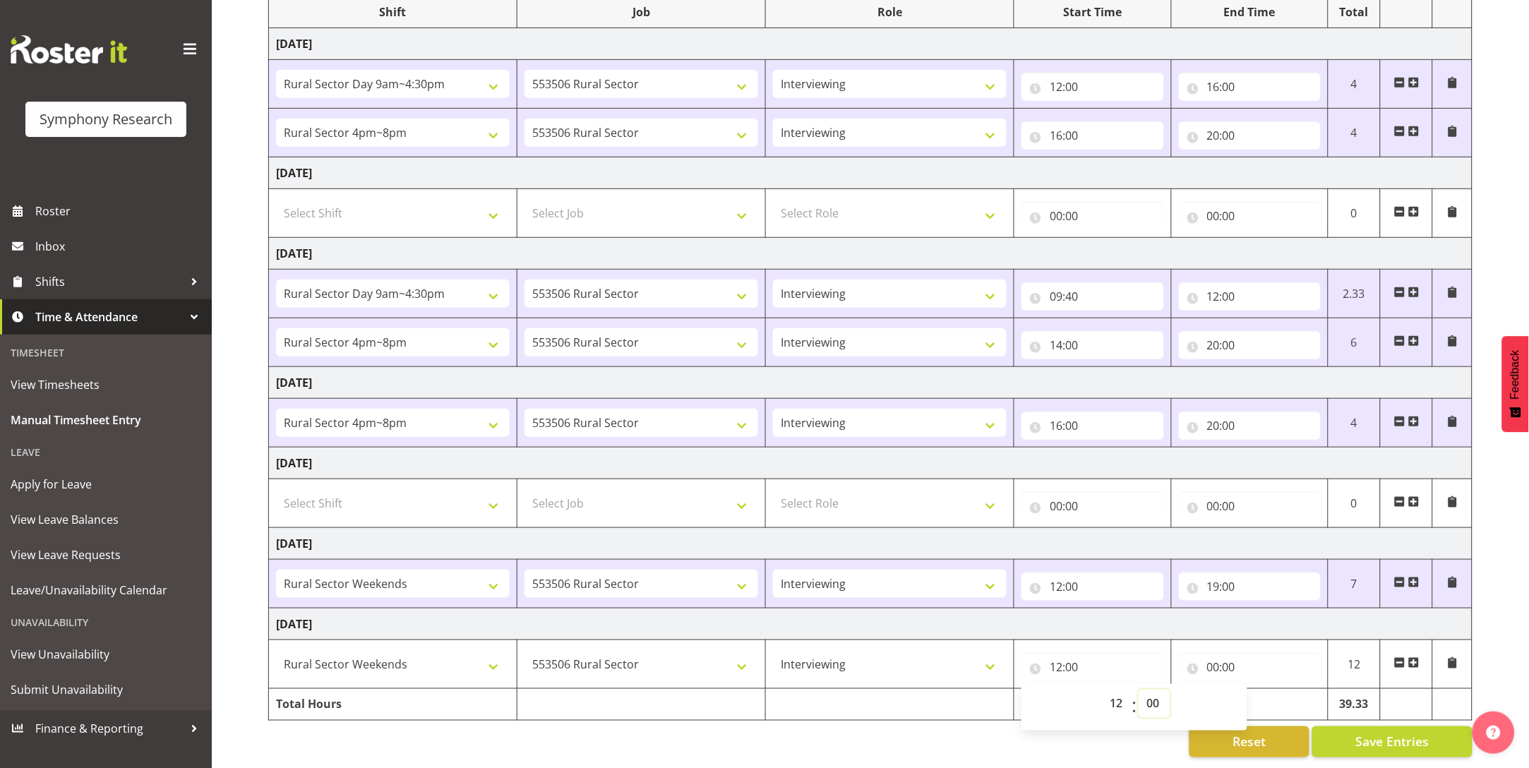
click at [1148, 690] on select "00 01 02 03 04 05 06 07 08 09 10 11 12 13 14 15 16 17 18 19 20 21 22 23 24 25 2…" at bounding box center [1155, 704] width 32 height 28
click at [1210, 653] on input "00:00" at bounding box center [1250, 667] width 142 height 28
click at [1277, 690] on select "00 01 02 03 04 05 06 07 08 09 10 11 12 13 14 15 16 17 18 19 20 21 22 23" at bounding box center [1276, 704] width 32 height 28
select select "18"
click at [1260, 690] on select "00 01 02 03 04 05 06 07 08 09 10 11 12 13 14 15 16 17 18 19 20 21 22 23" at bounding box center [1276, 704] width 32 height 28
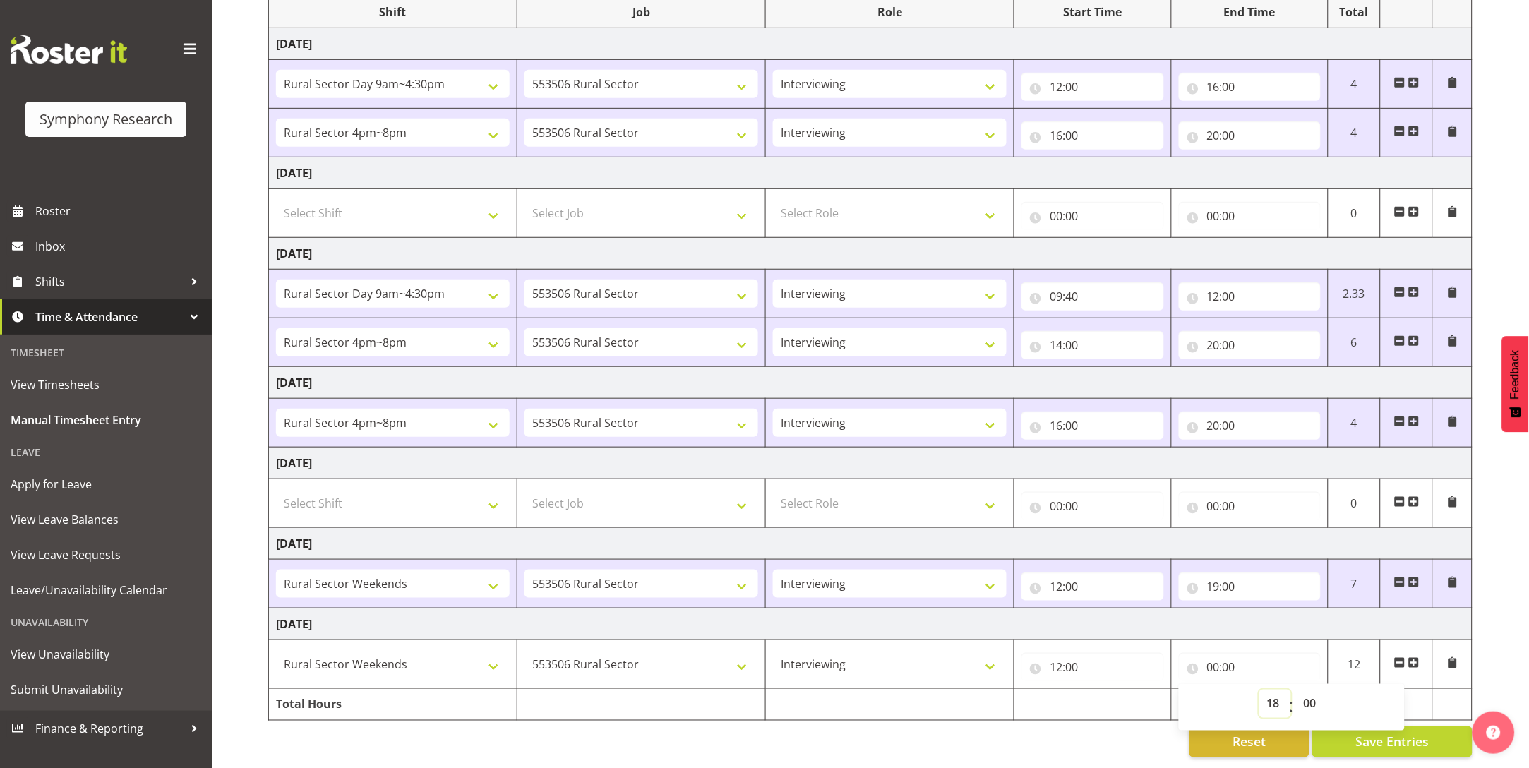
type input "18:00"
click at [1387, 733] on button "Save Entries" at bounding box center [1392, 741] width 160 height 31
